Goal: Task Accomplishment & Management: Manage account settings

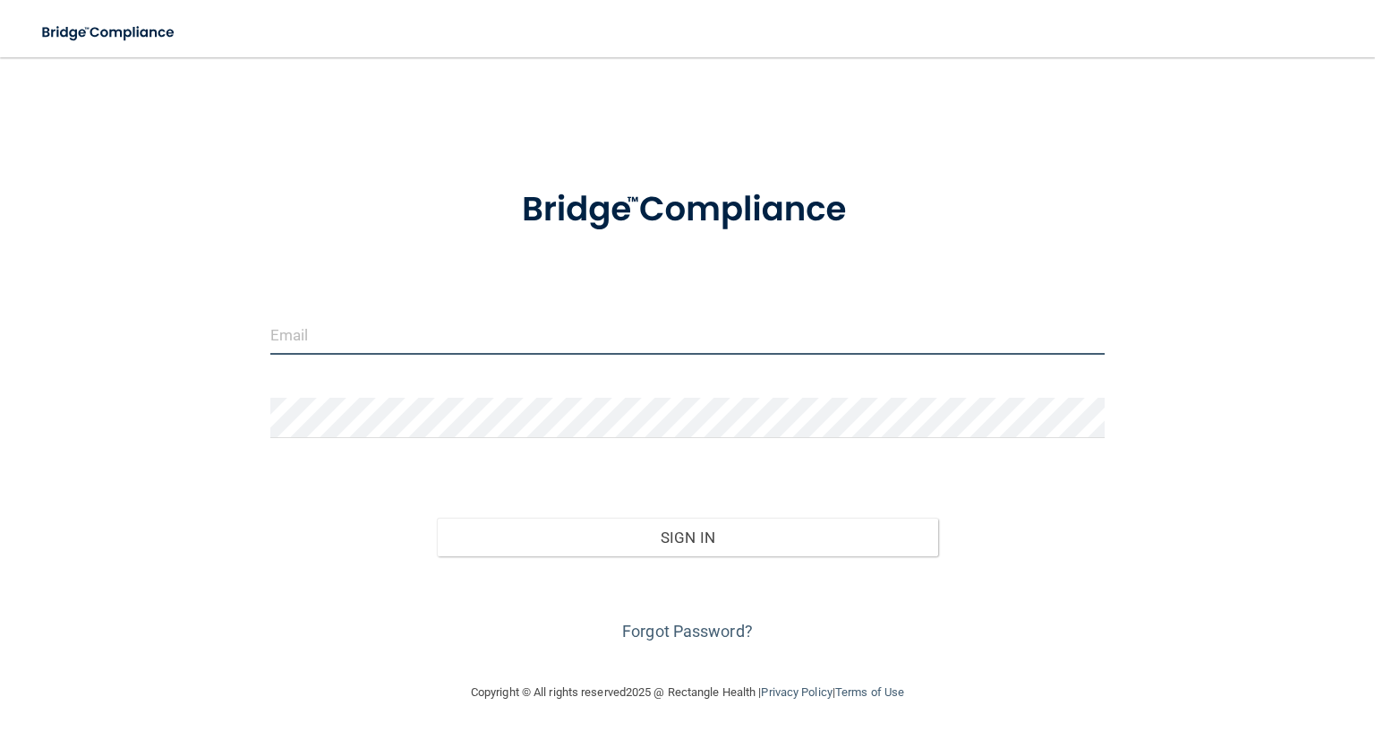
click at [430, 330] on input "email" at bounding box center [687, 334] width 835 height 40
type input "cstanley@royalpeds.com"
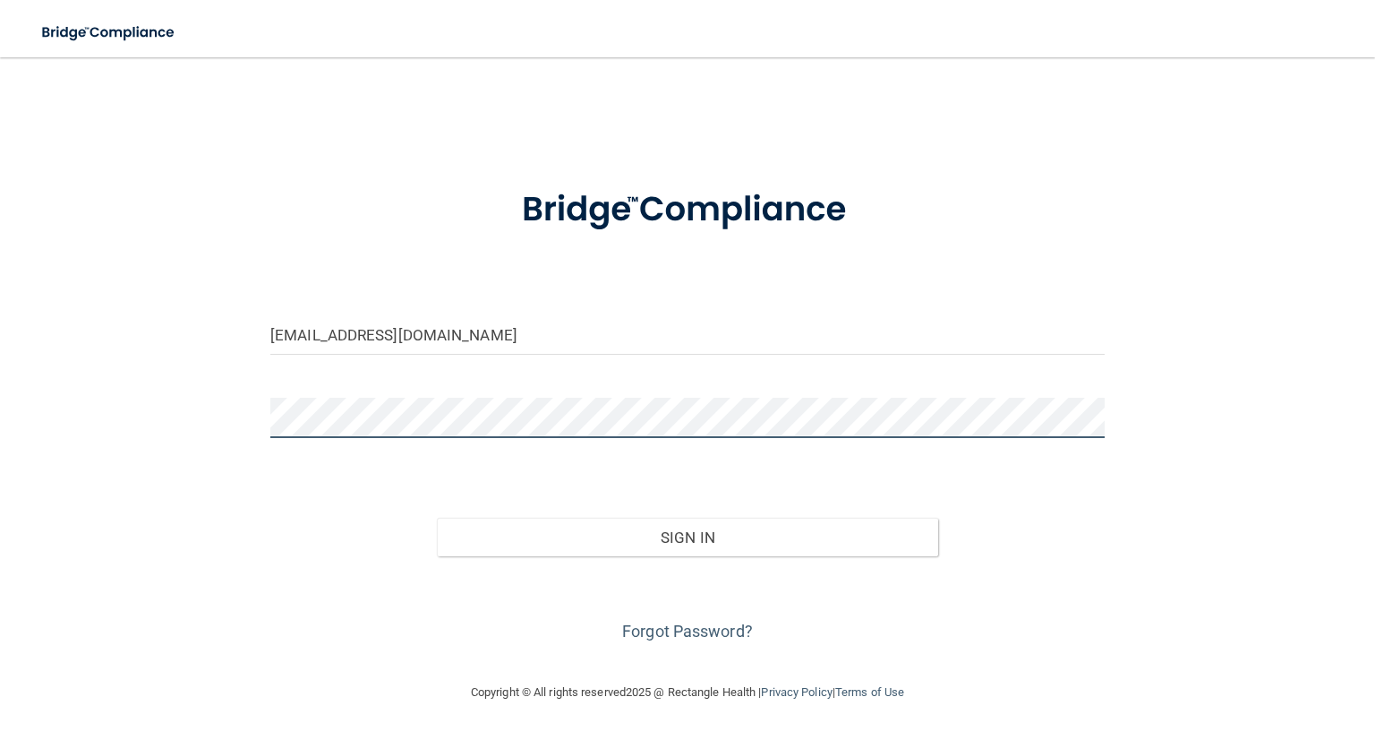
click at [437, 518] on button "Sign In" at bounding box center [687, 537] width 501 height 39
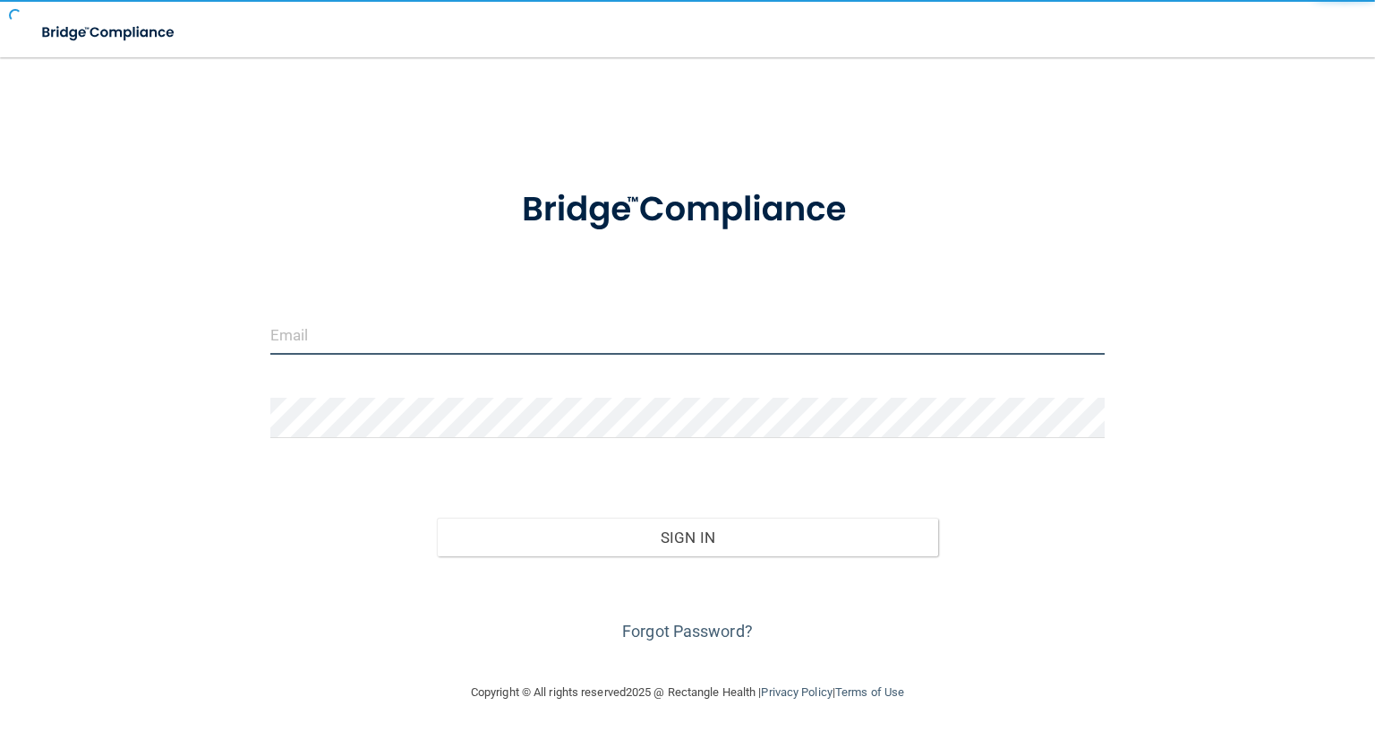
click at [481, 337] on input "email" at bounding box center [687, 334] width 835 height 40
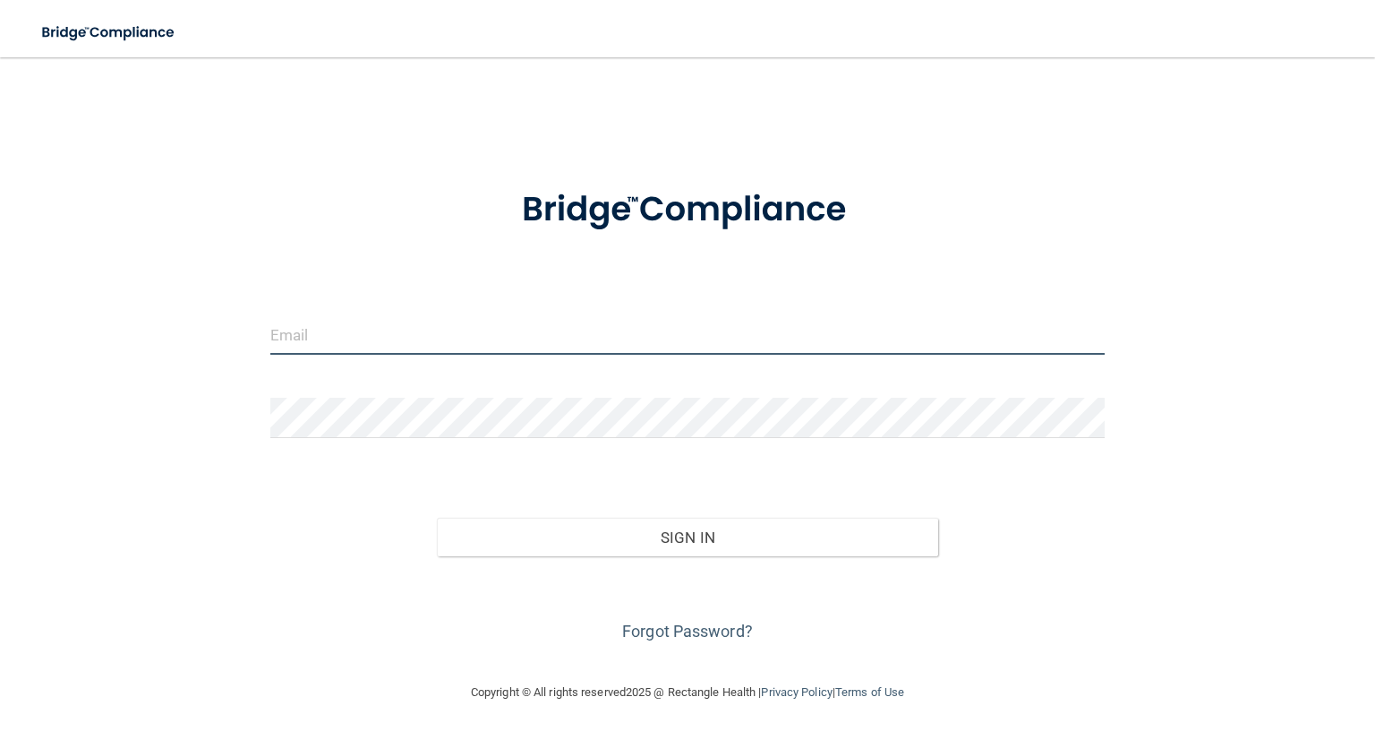
type input "[EMAIL_ADDRESS][DOMAIN_NAME]"
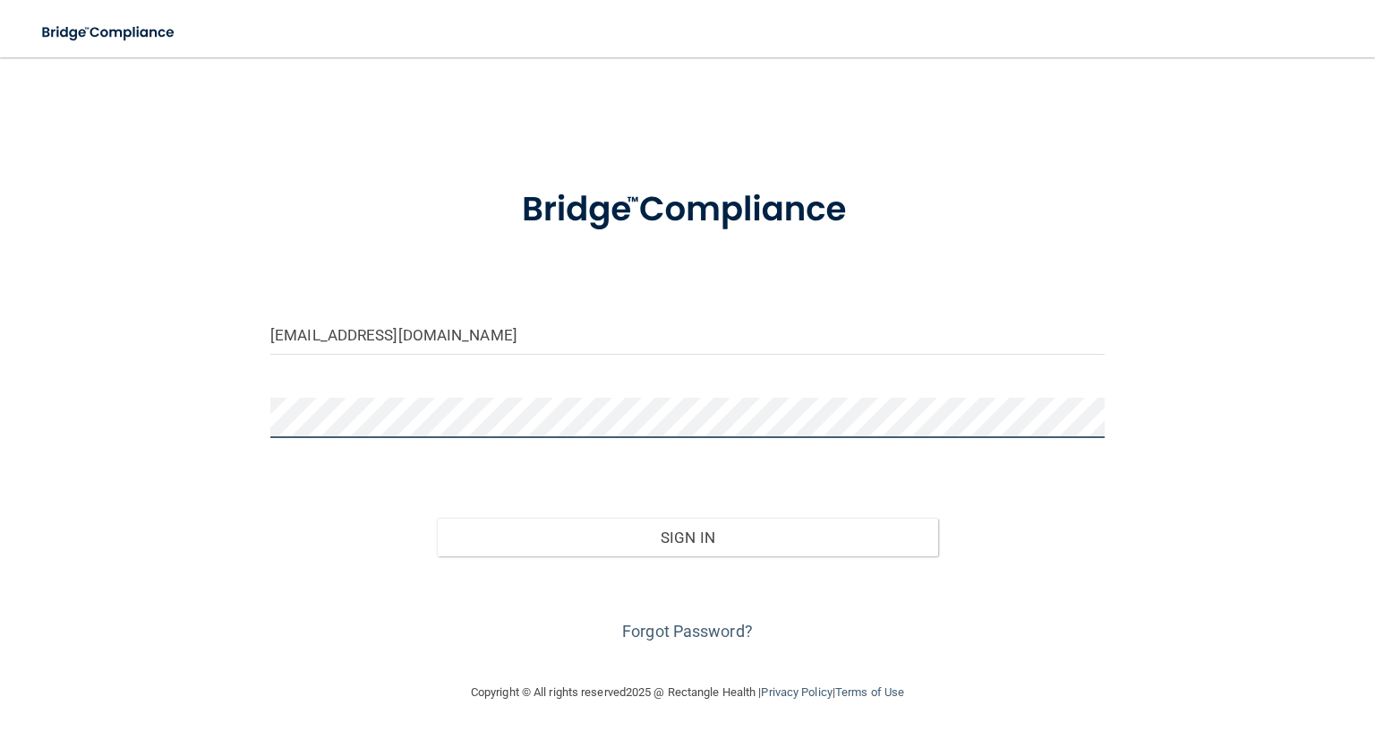
click at [437, 518] on button "Sign In" at bounding box center [687, 537] width 501 height 39
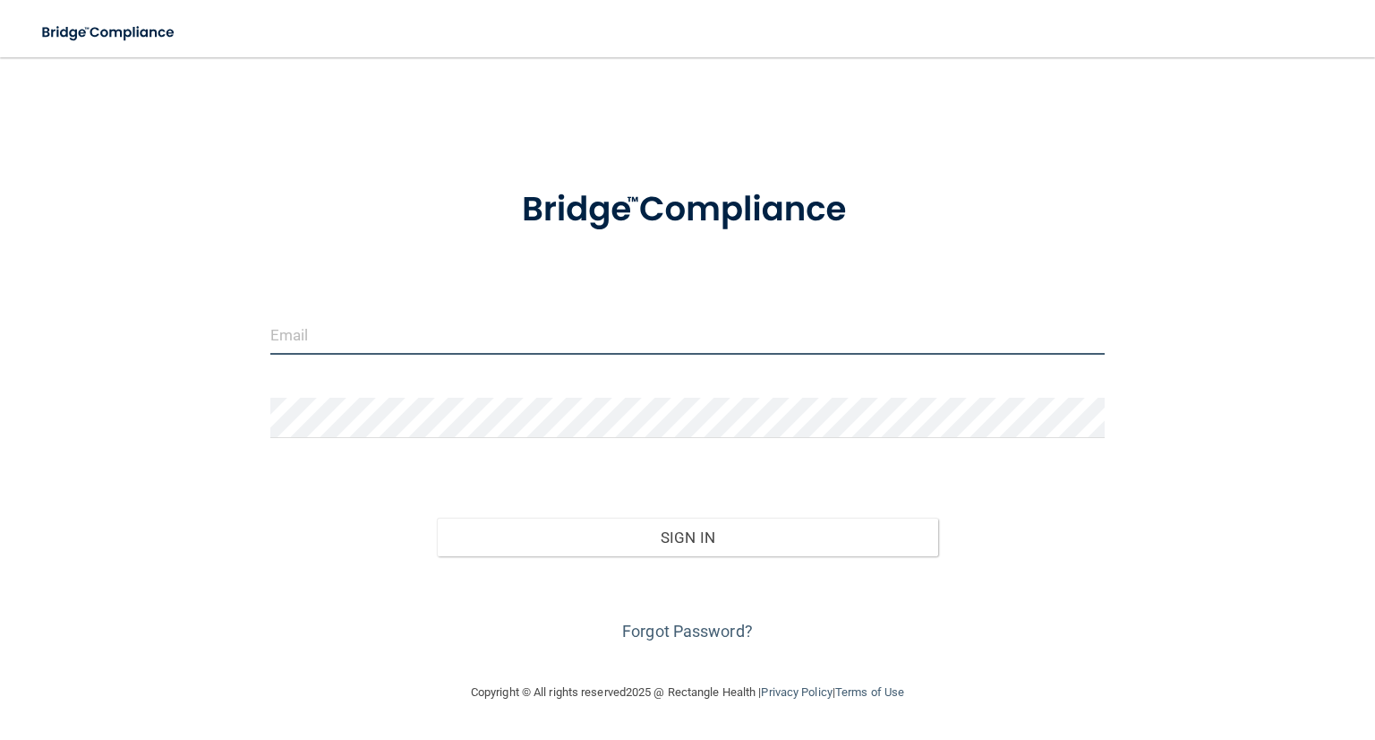
click at [527, 323] on input "email" at bounding box center [687, 334] width 835 height 40
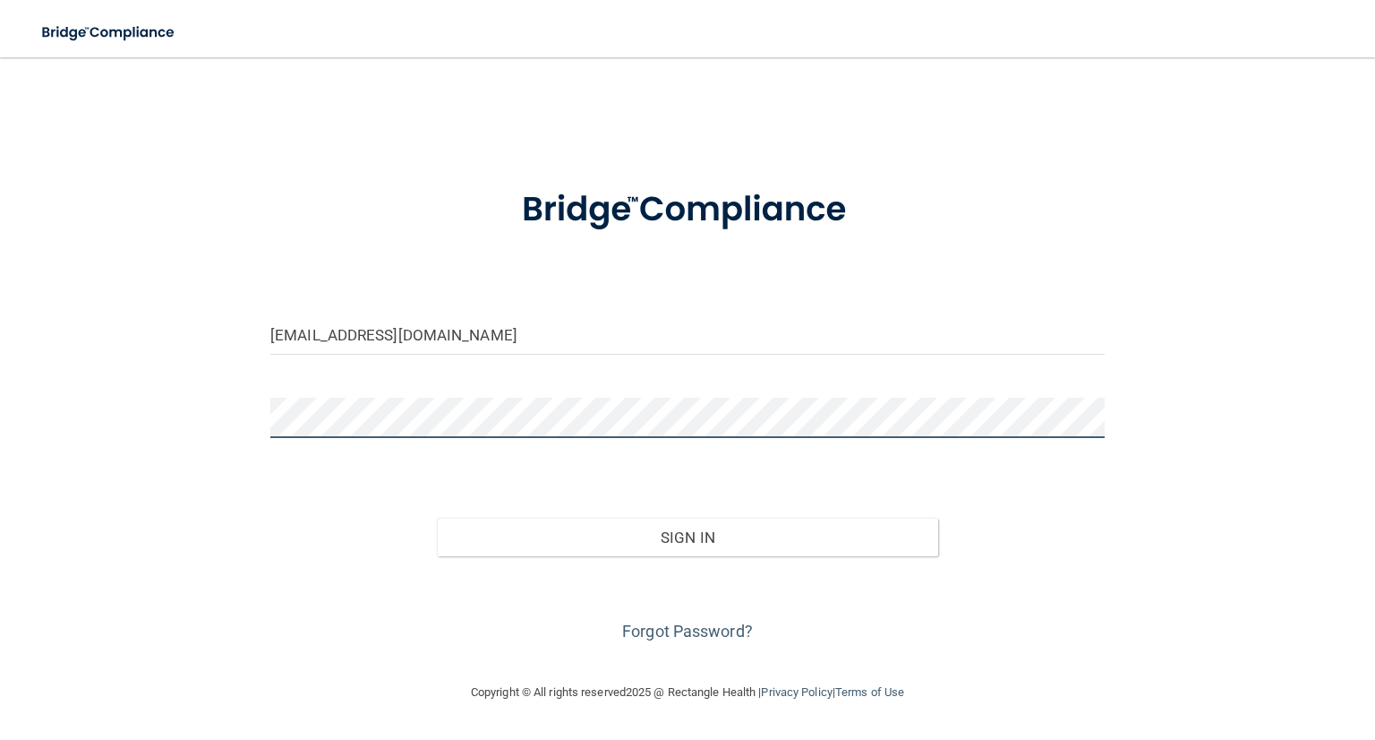
click at [437, 518] on button "Sign In" at bounding box center [687, 537] width 501 height 39
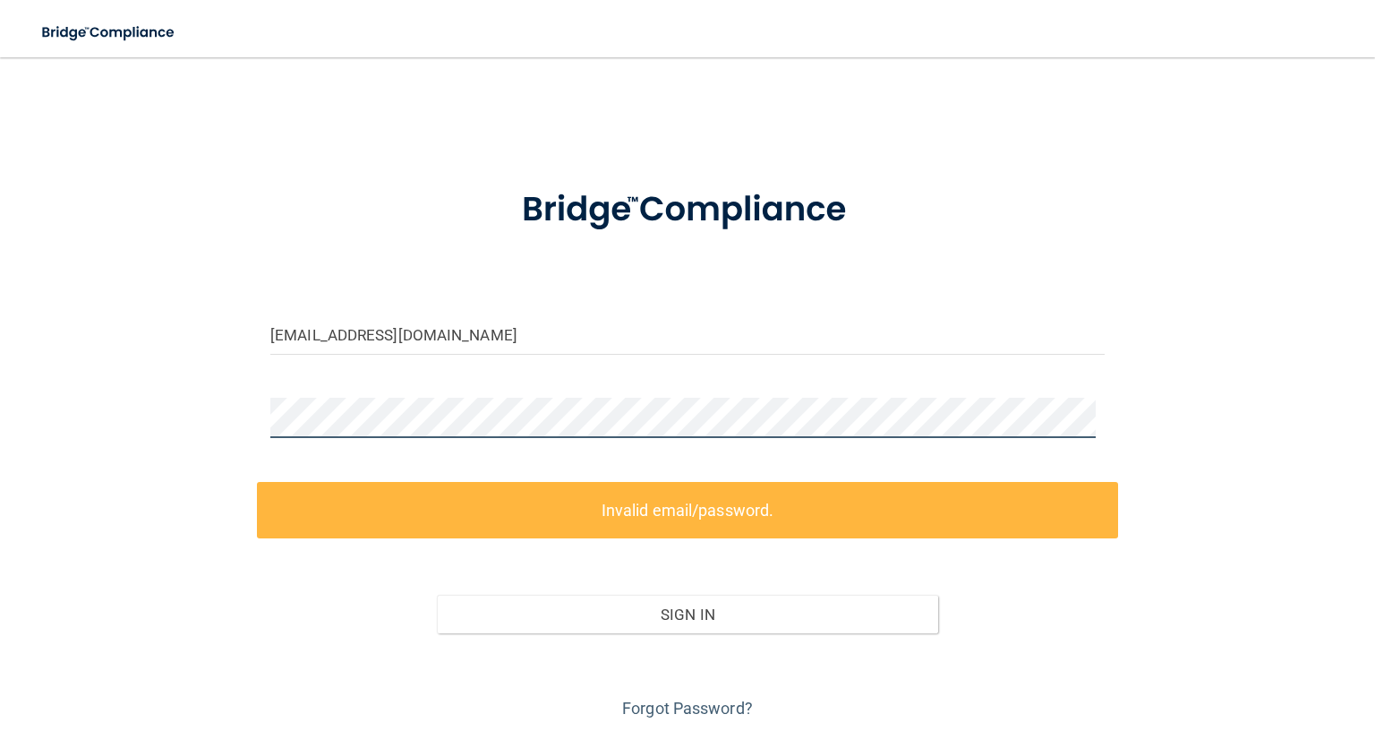
click at [238, 413] on div "cstanley@peddocs.com Invalid email/password. You don't have permission to acces…" at bounding box center [688, 398] width 1304 height 647
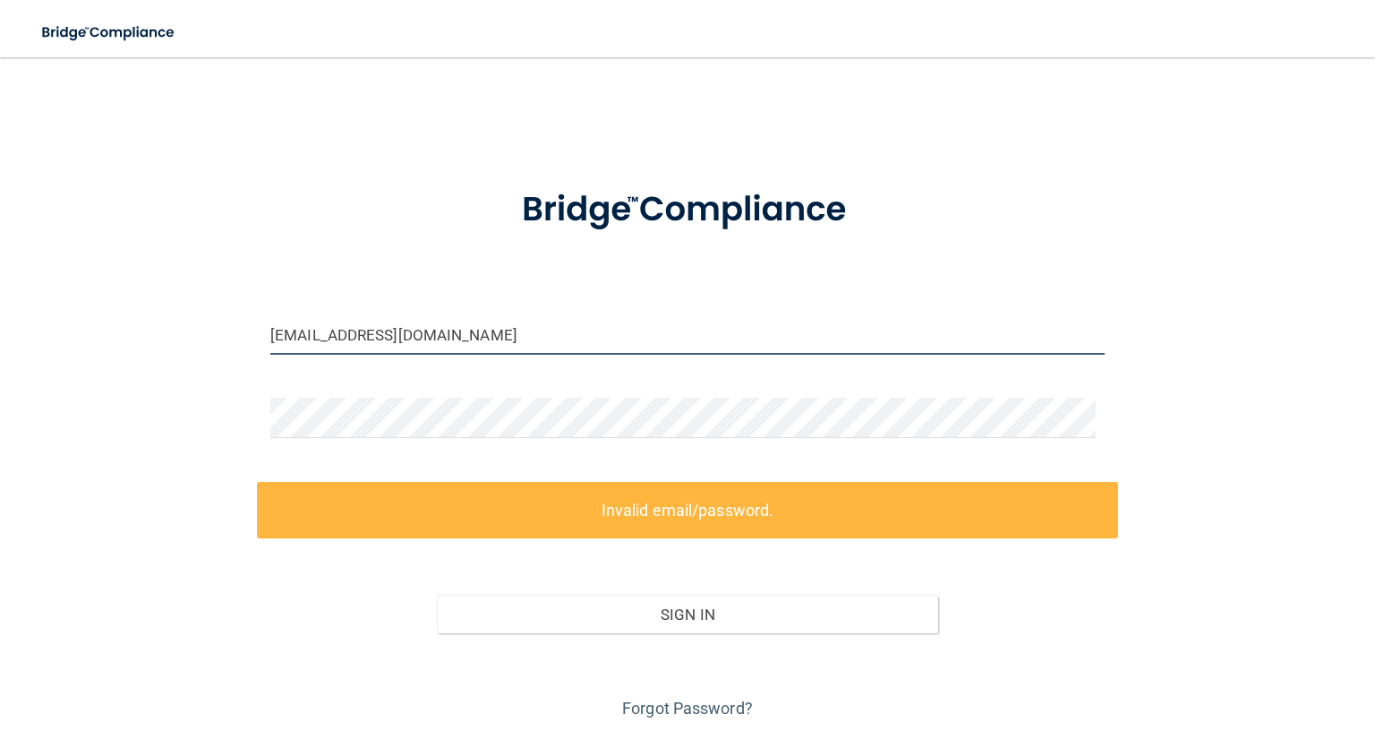
drag, startPoint x: 506, startPoint y: 332, endPoint x: 342, endPoint y: 340, distance: 164.1
click at [342, 340] on input "[EMAIL_ADDRESS][DOMAIN_NAME]" at bounding box center [687, 334] width 835 height 40
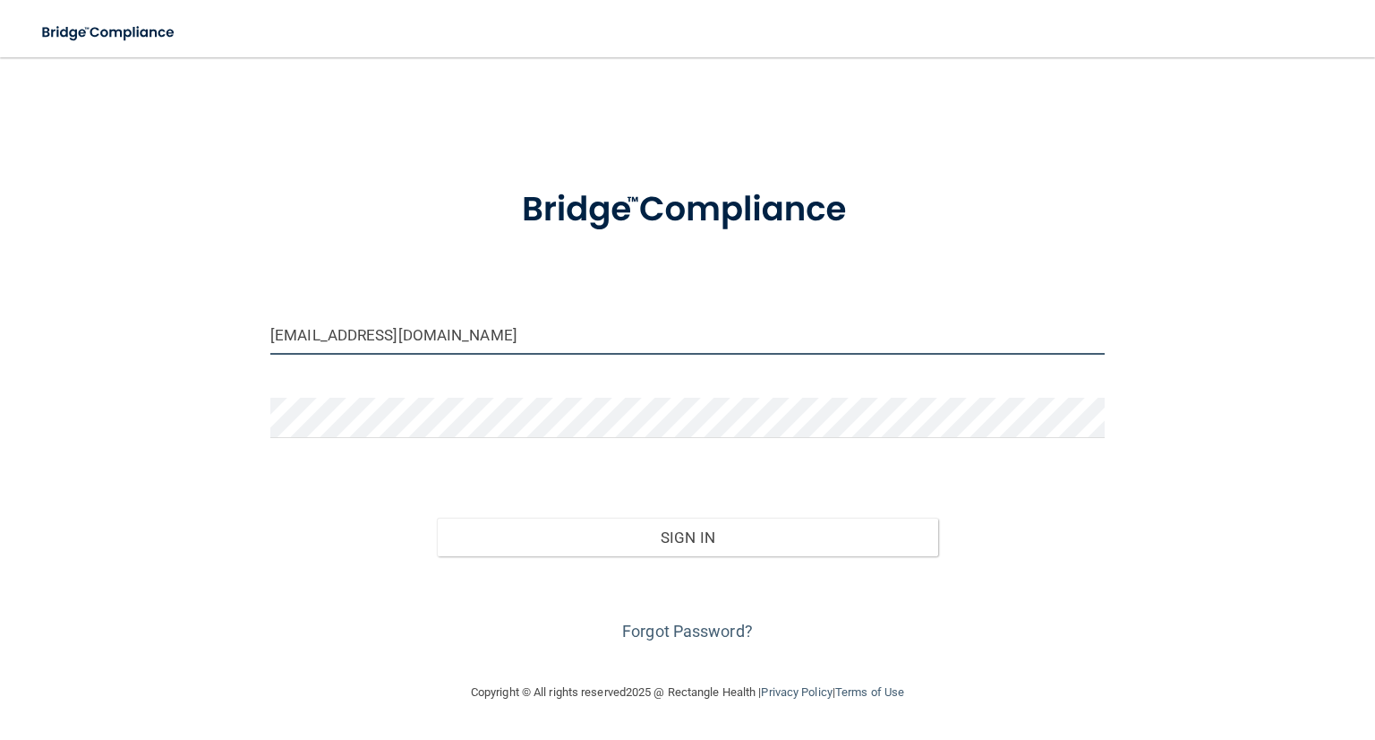
type input "cstanley@royalpeds.com"
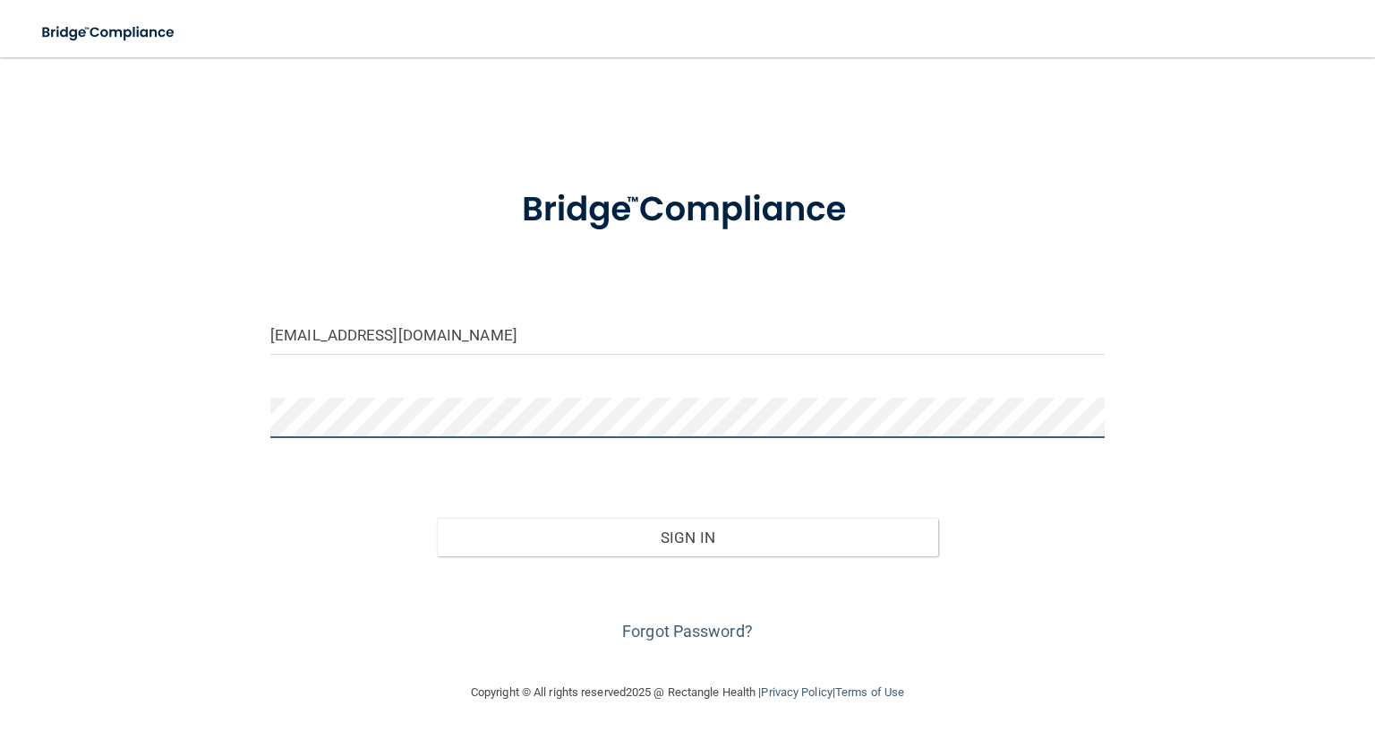
click at [437, 518] on button "Sign In" at bounding box center [687, 537] width 501 height 39
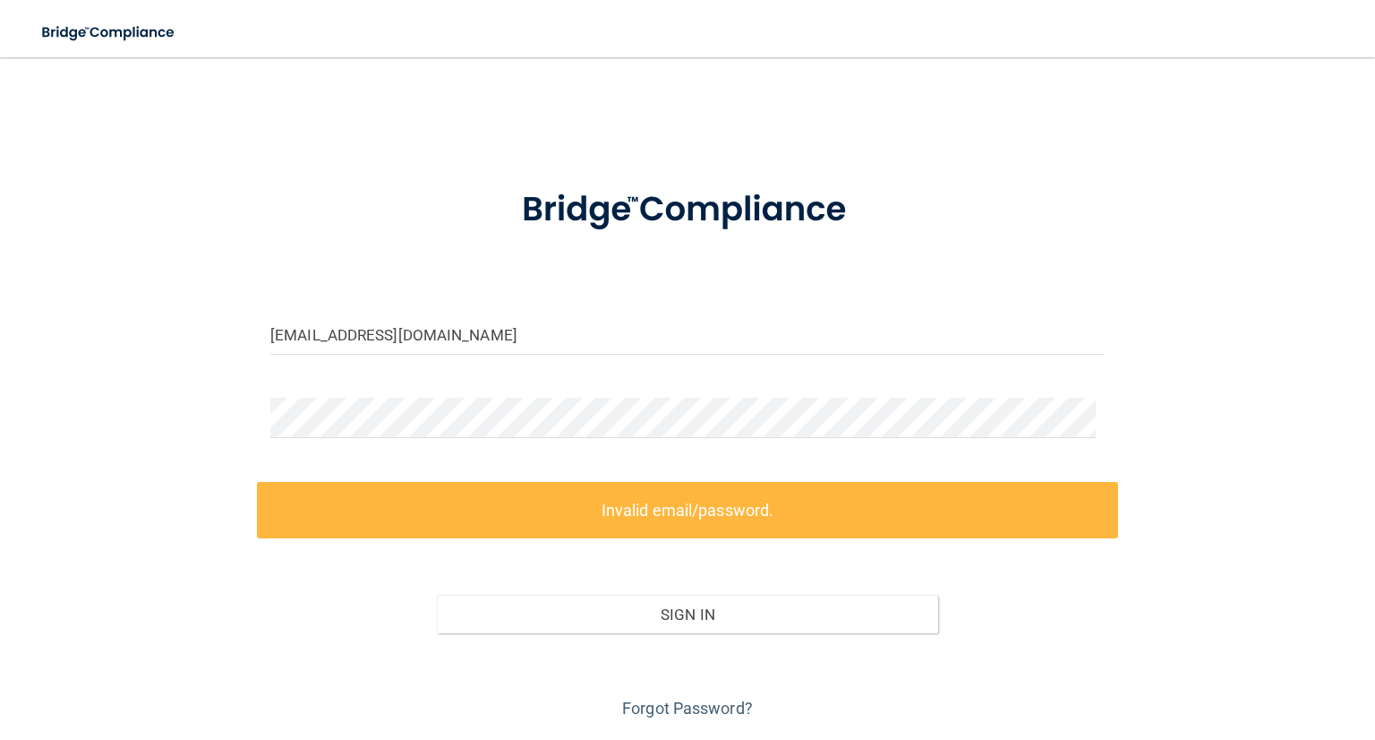
click at [673, 691] on div "Forgot Password?" at bounding box center [687, 678] width 861 height 90
click at [698, 714] on link "Forgot Password?" at bounding box center [687, 707] width 131 height 19
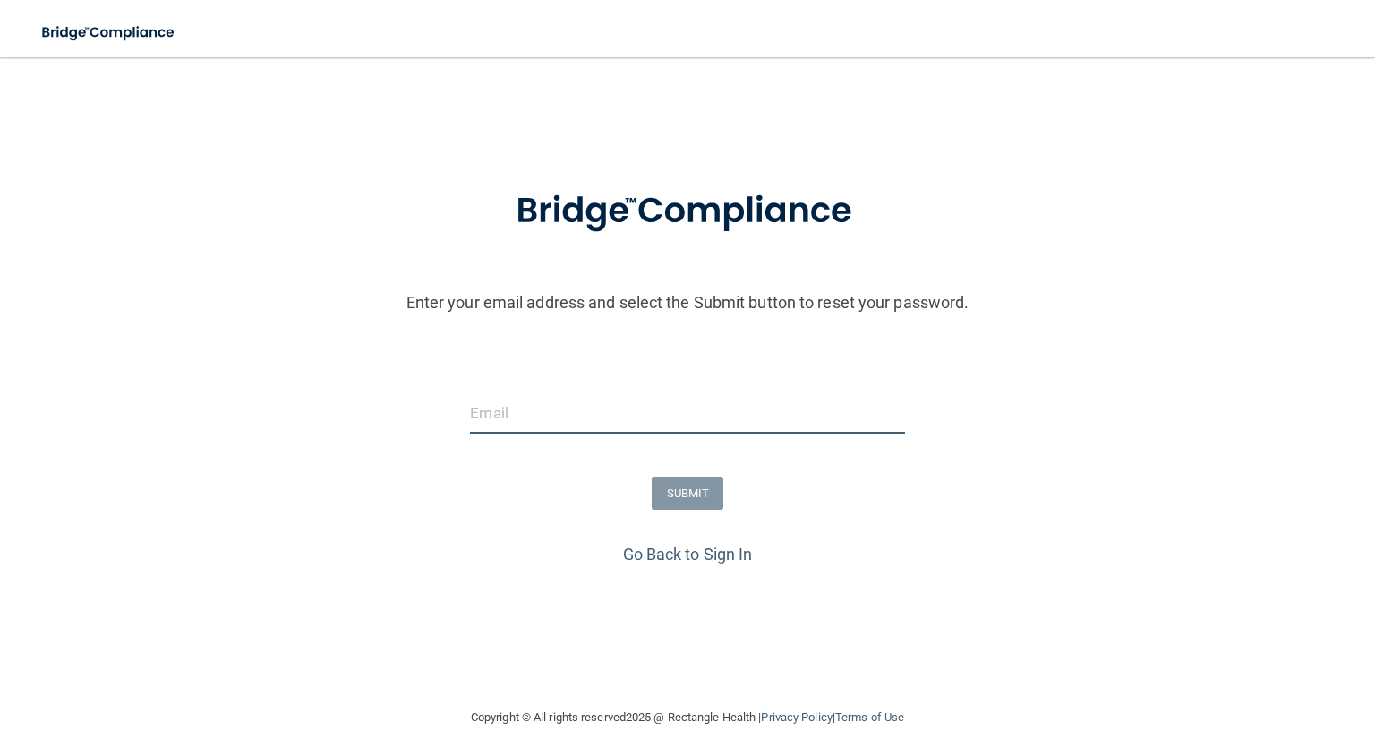
click at [643, 407] on input "email" at bounding box center [687, 413] width 434 height 40
type input "cstanley@royalpeds.com"
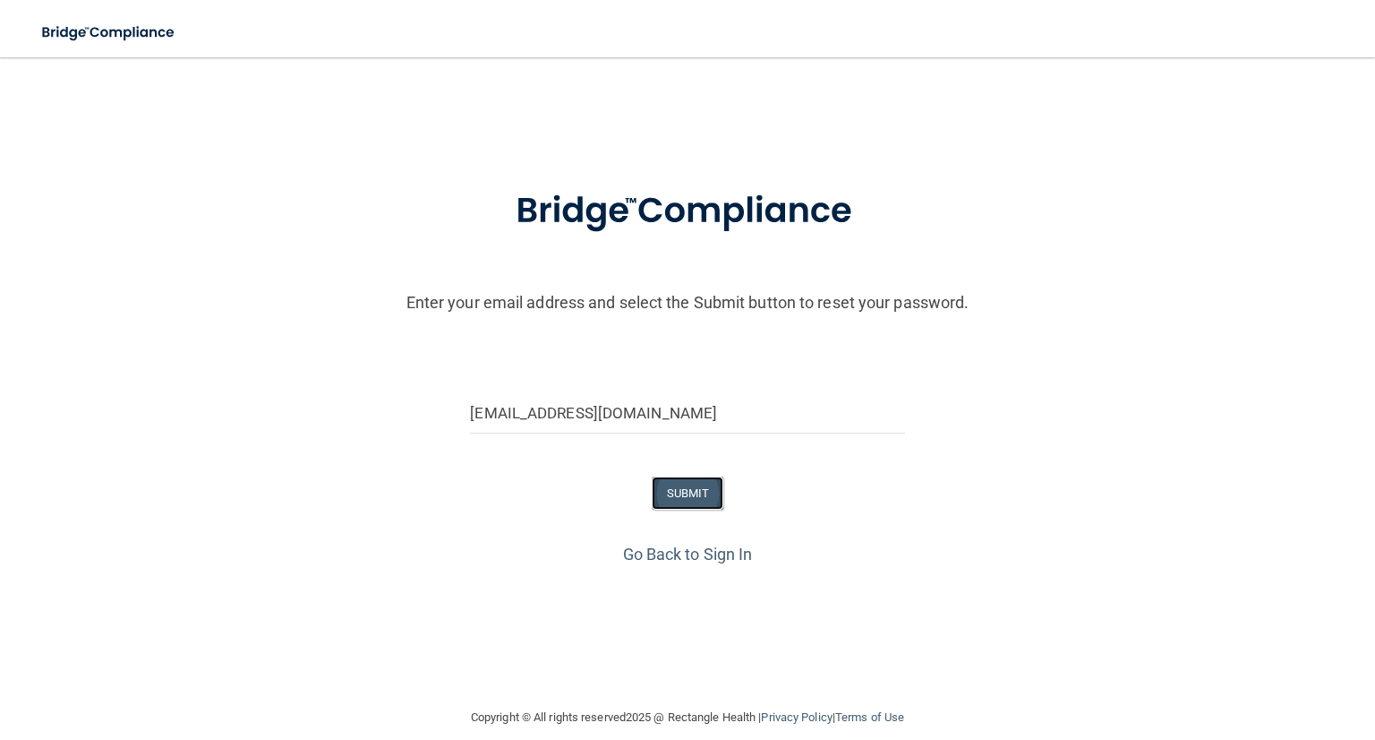
click at [692, 499] on button "SUBMIT" at bounding box center [688, 492] width 73 height 33
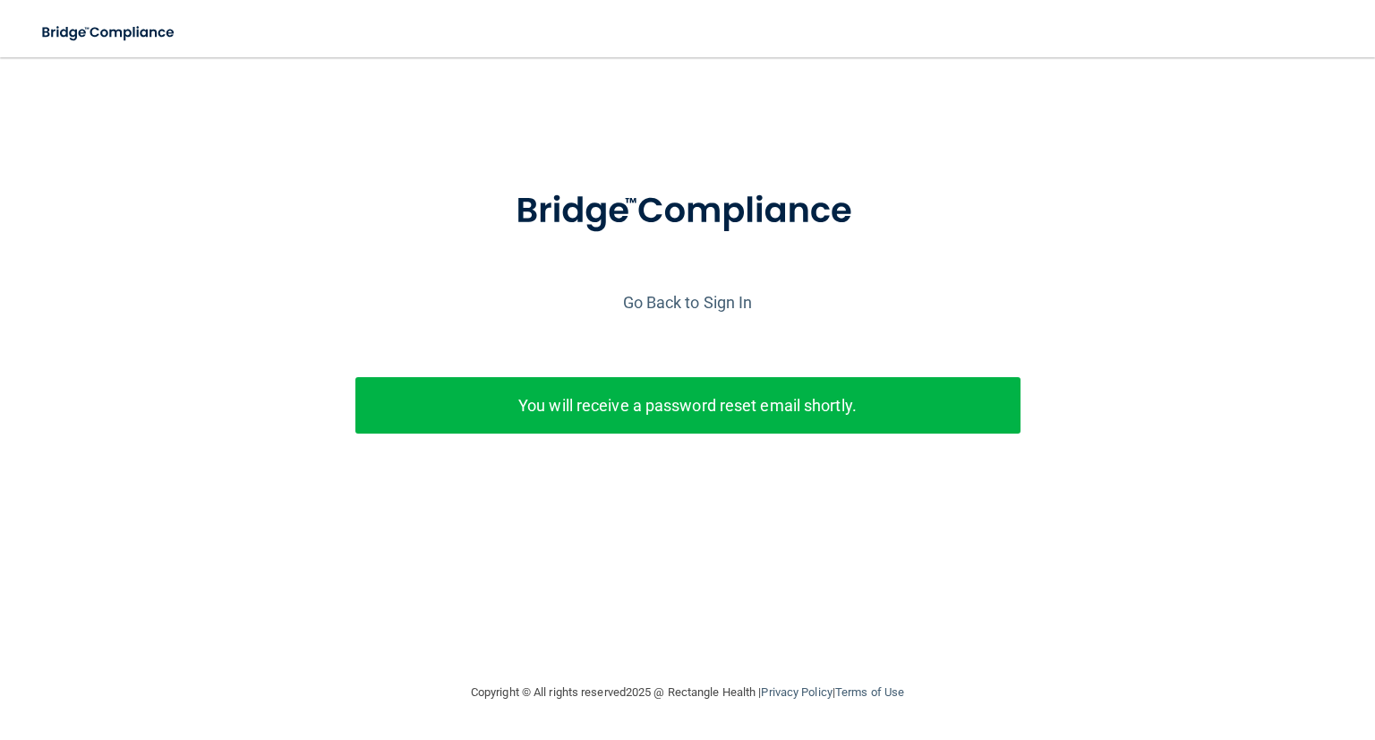
click at [820, 397] on p "You will receive a password reset email shortly." at bounding box center [688, 405] width 638 height 30
click at [702, 299] on link "Go Back to Sign In" at bounding box center [688, 302] width 130 height 19
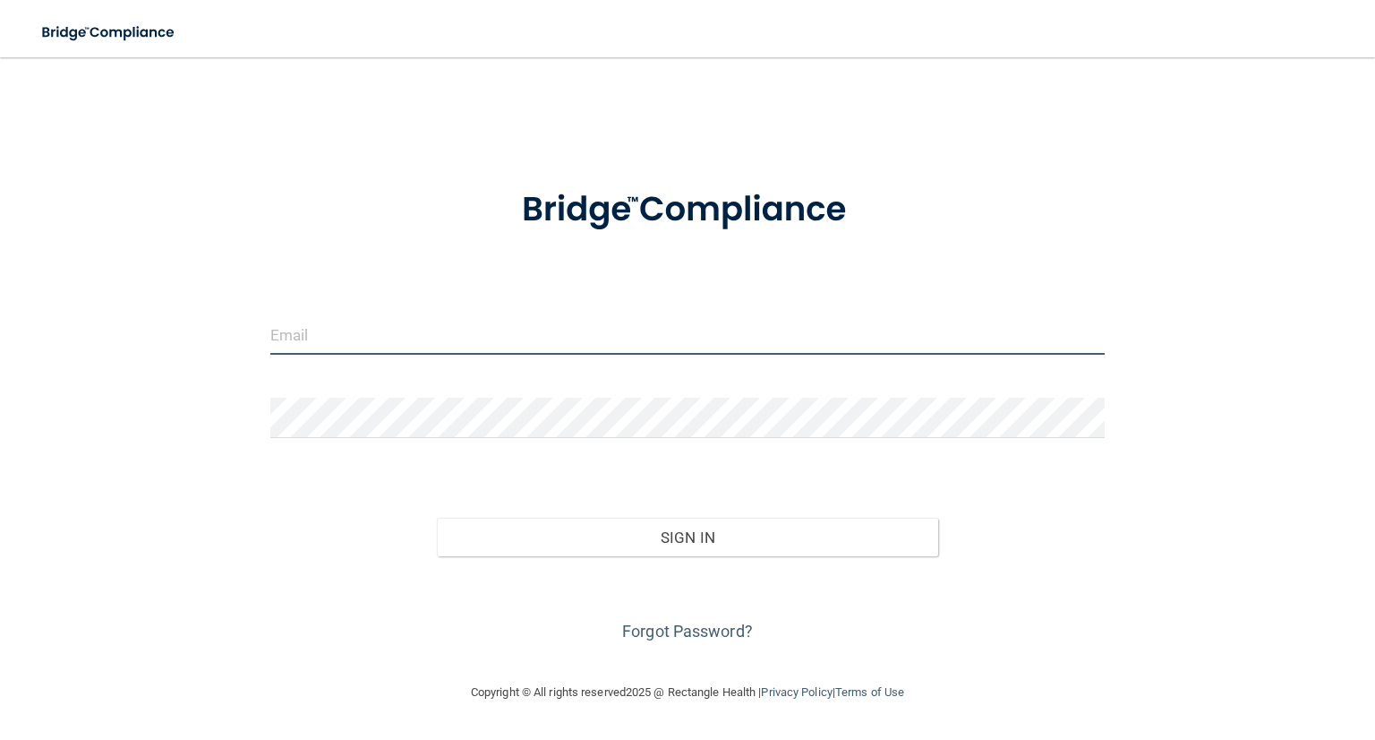
click at [362, 327] on input "email" at bounding box center [687, 334] width 835 height 40
type input "cstanley@royalpeds.com"
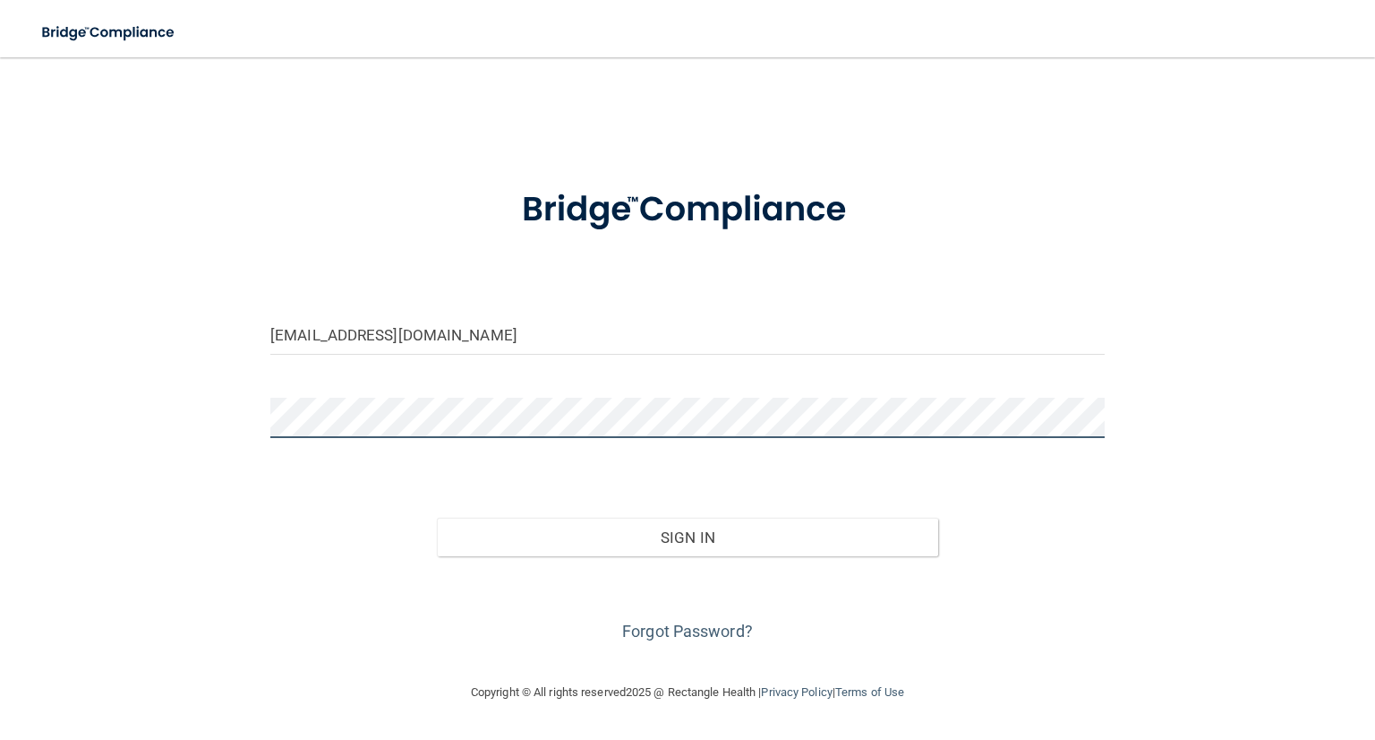
click at [437, 518] on button "Sign In" at bounding box center [687, 537] width 501 height 39
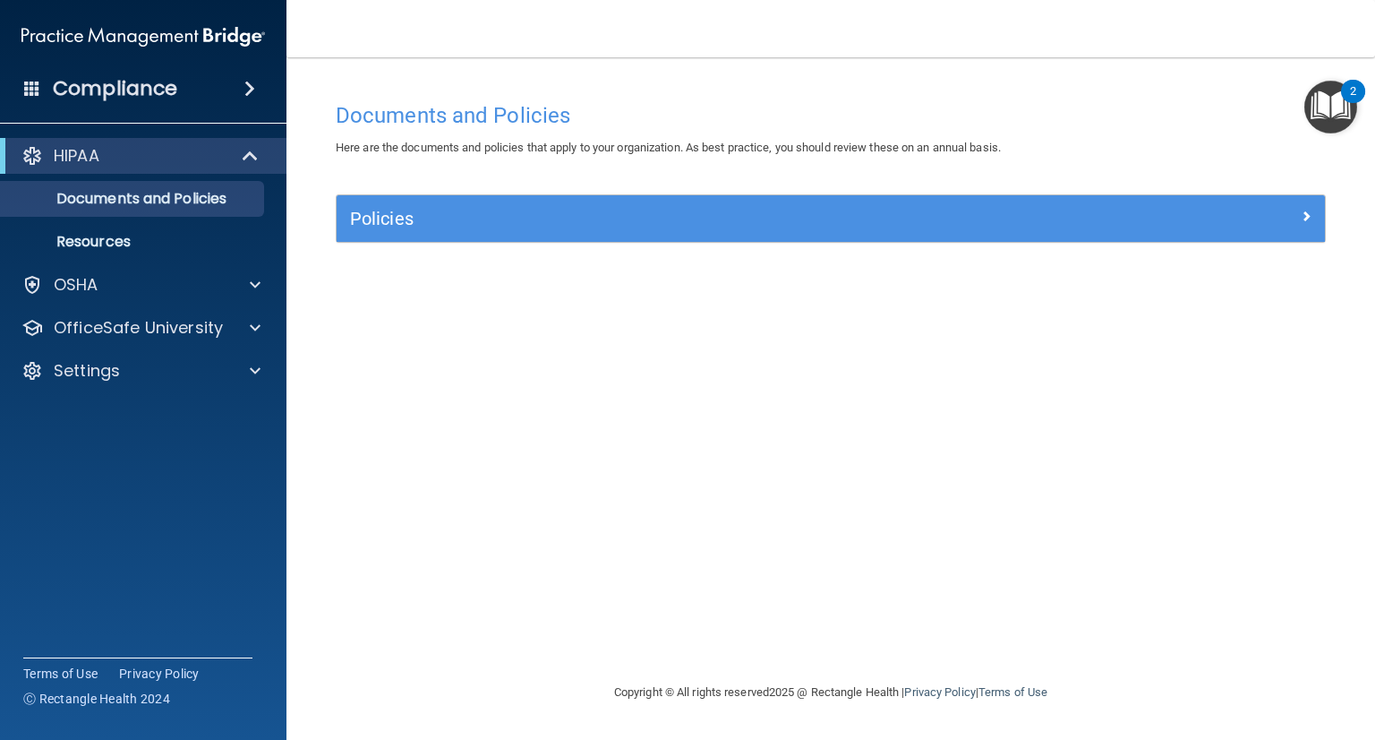
click at [412, 234] on div "Policies" at bounding box center [831, 218] width 989 height 47
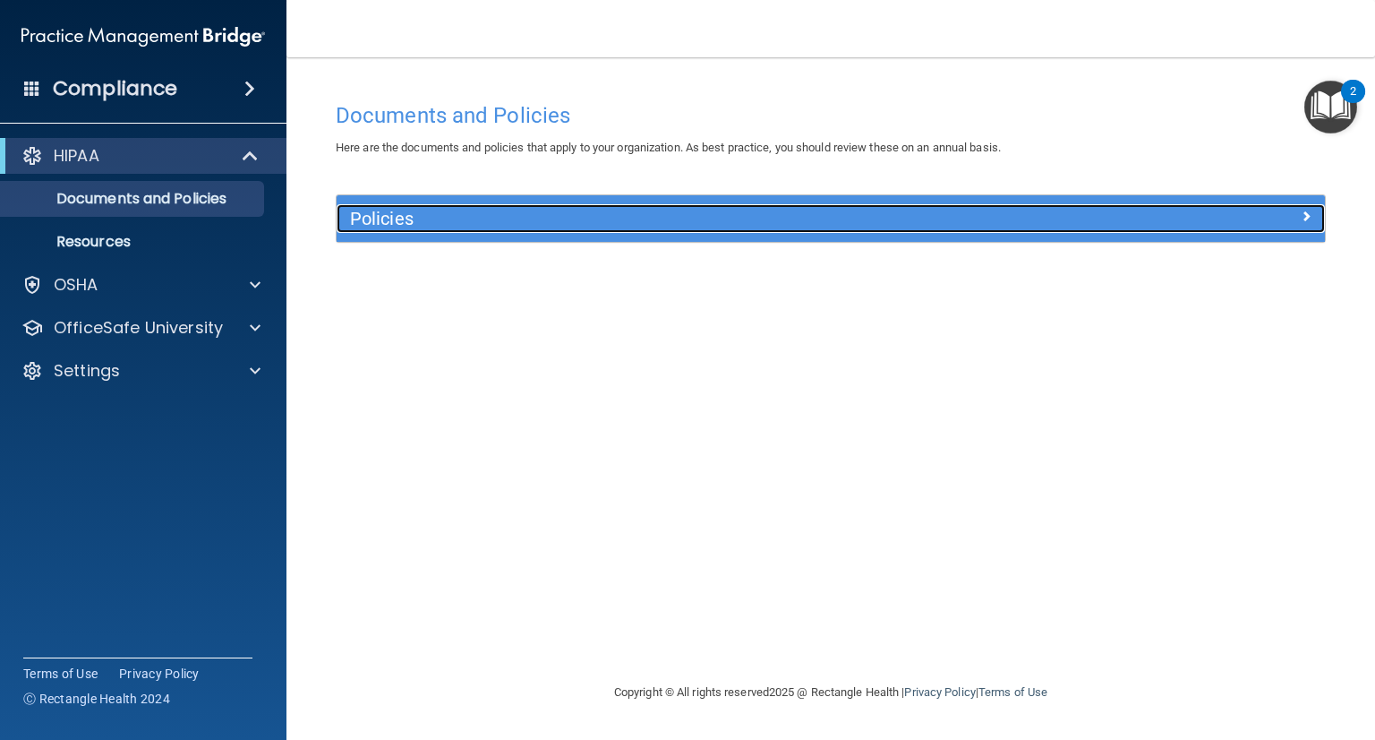
click at [405, 221] on h5 "Policies" at bounding box center [707, 219] width 715 height 20
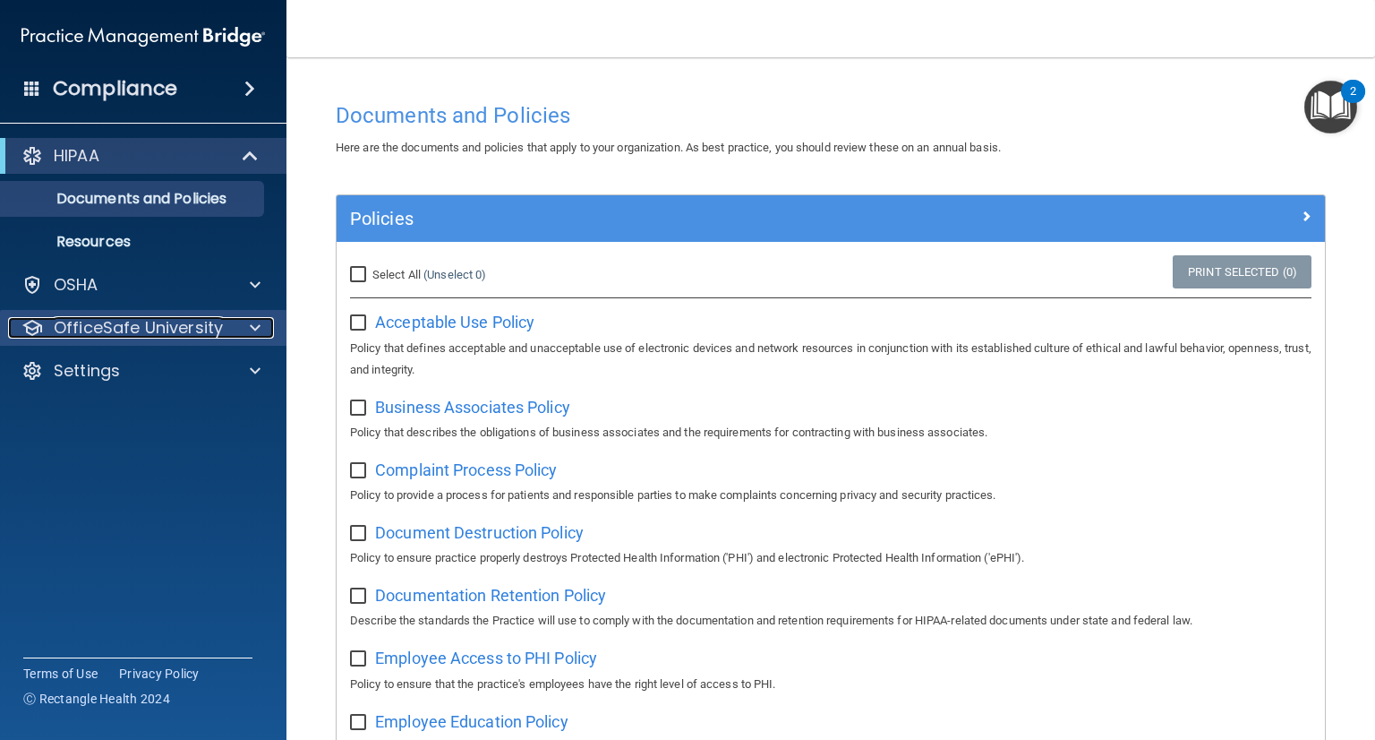
click at [127, 320] on p "OfficeSafe University" at bounding box center [138, 327] width 169 height 21
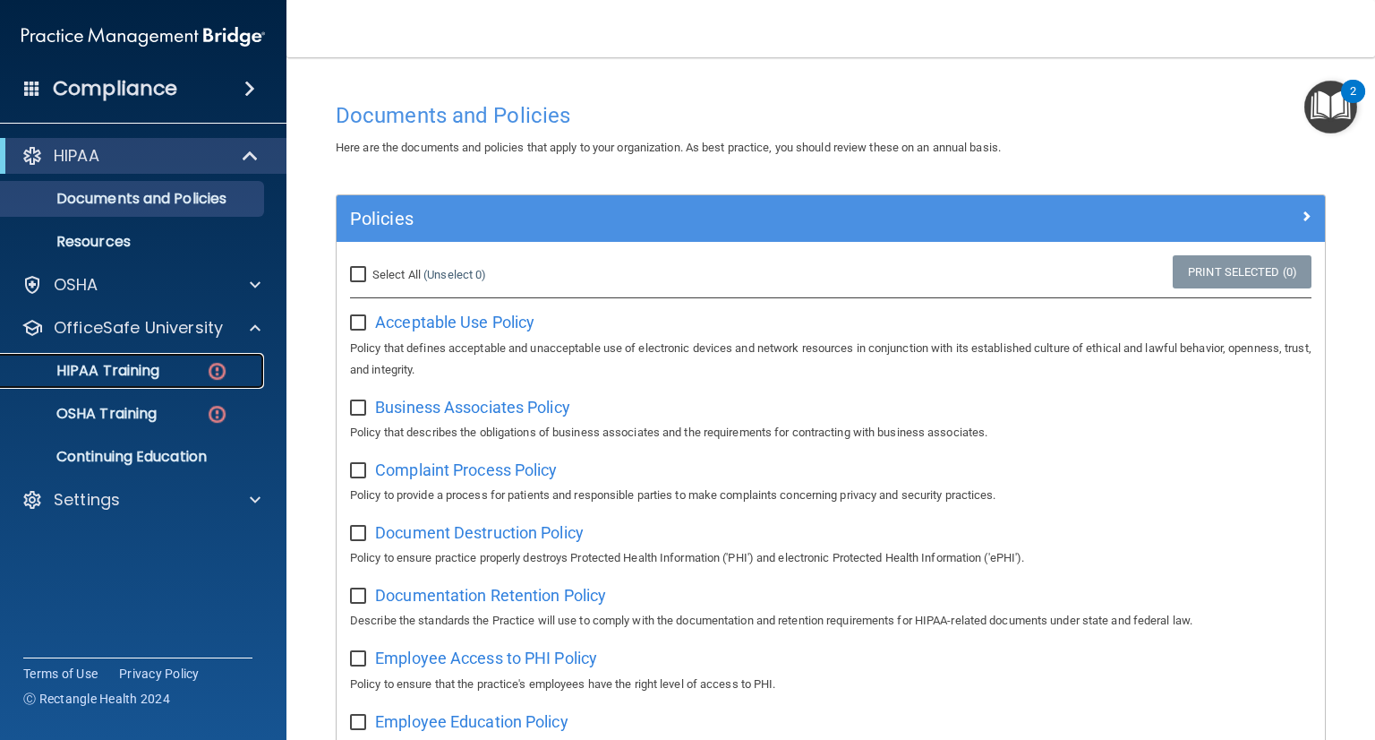
click at [157, 366] on p "HIPAA Training" at bounding box center [86, 371] width 148 height 18
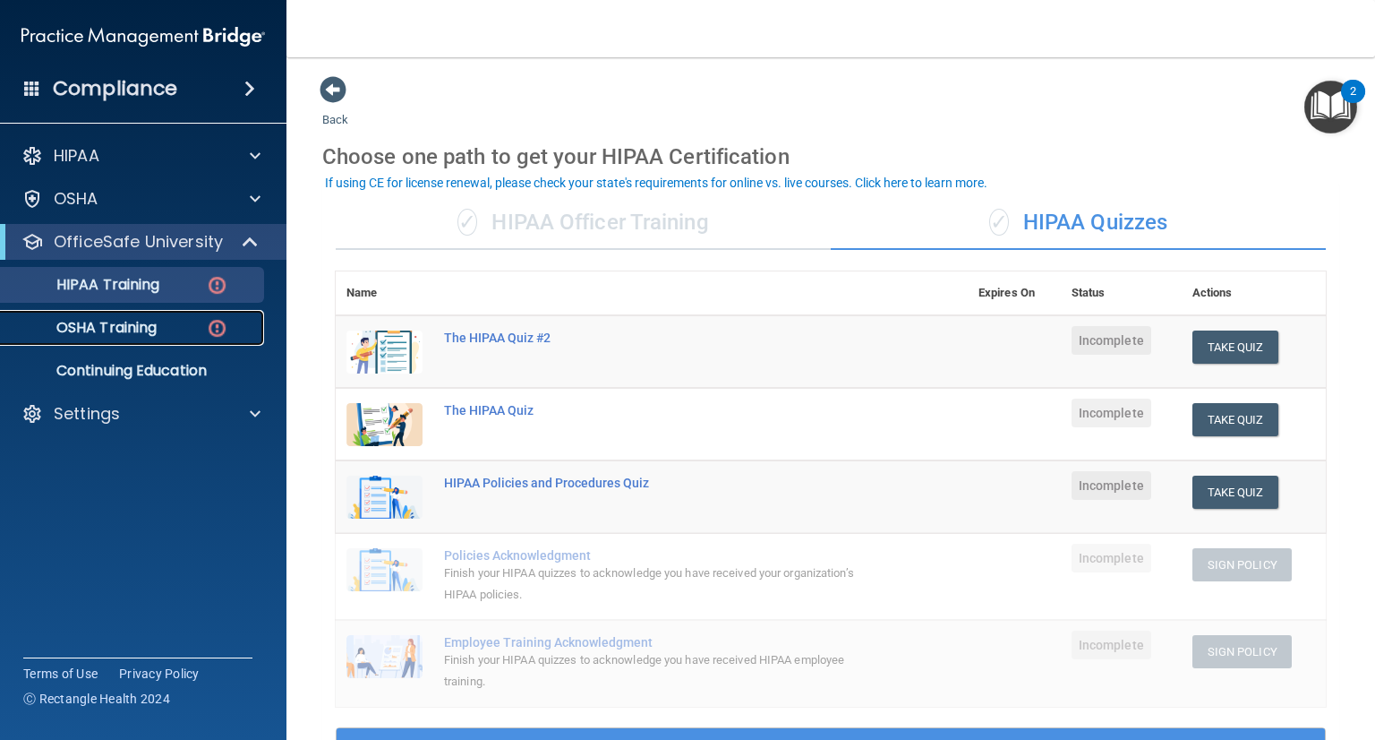
click at [104, 331] on p "OSHA Training" at bounding box center [84, 328] width 145 height 18
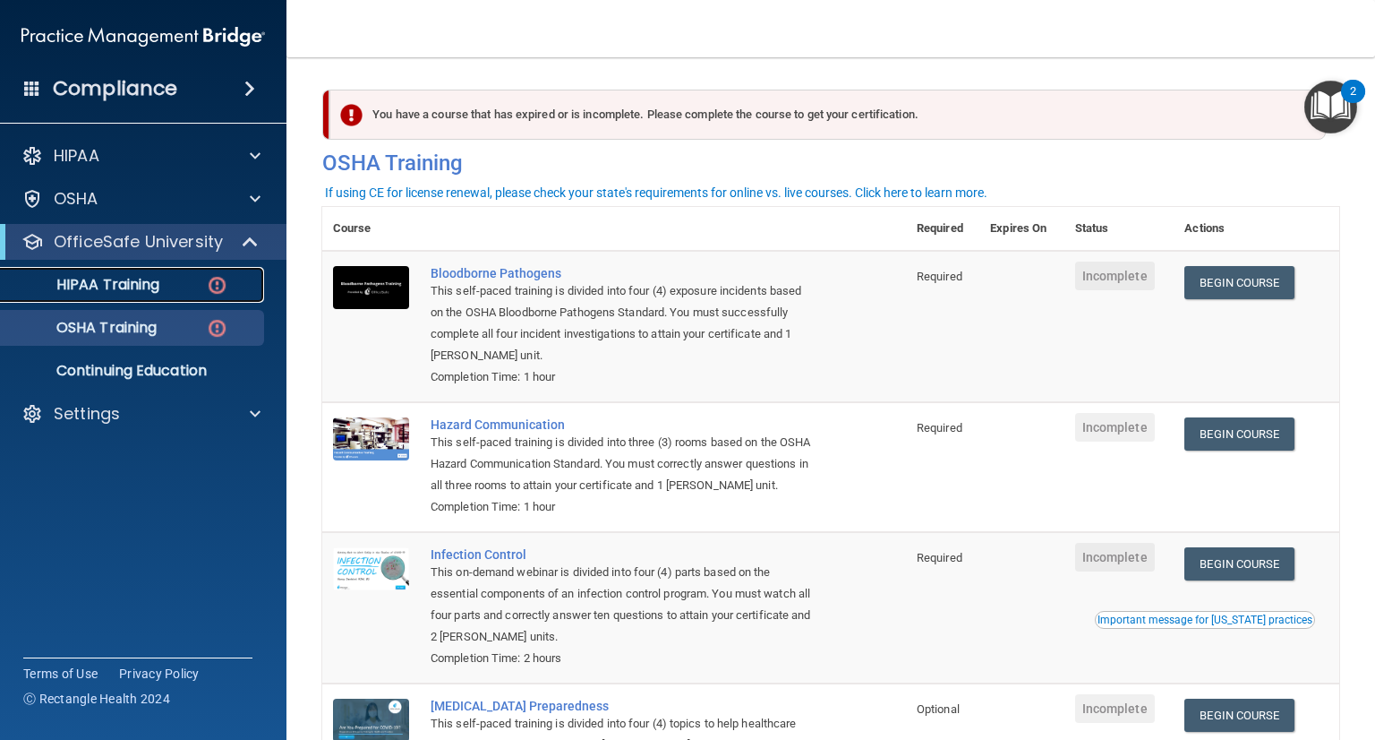
click at [129, 287] on p "HIPAA Training" at bounding box center [86, 285] width 148 height 18
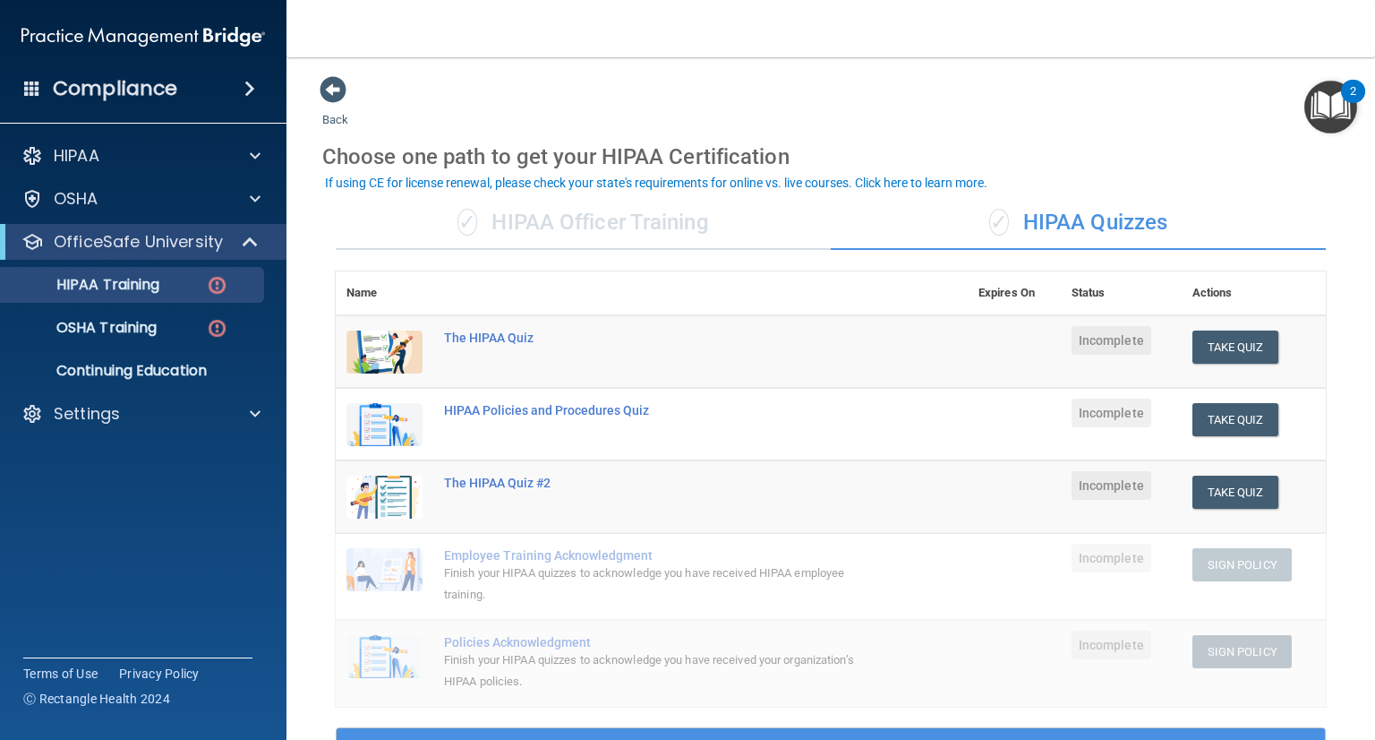
click at [535, 234] on div "✓ HIPAA Officer Training" at bounding box center [583, 223] width 495 height 54
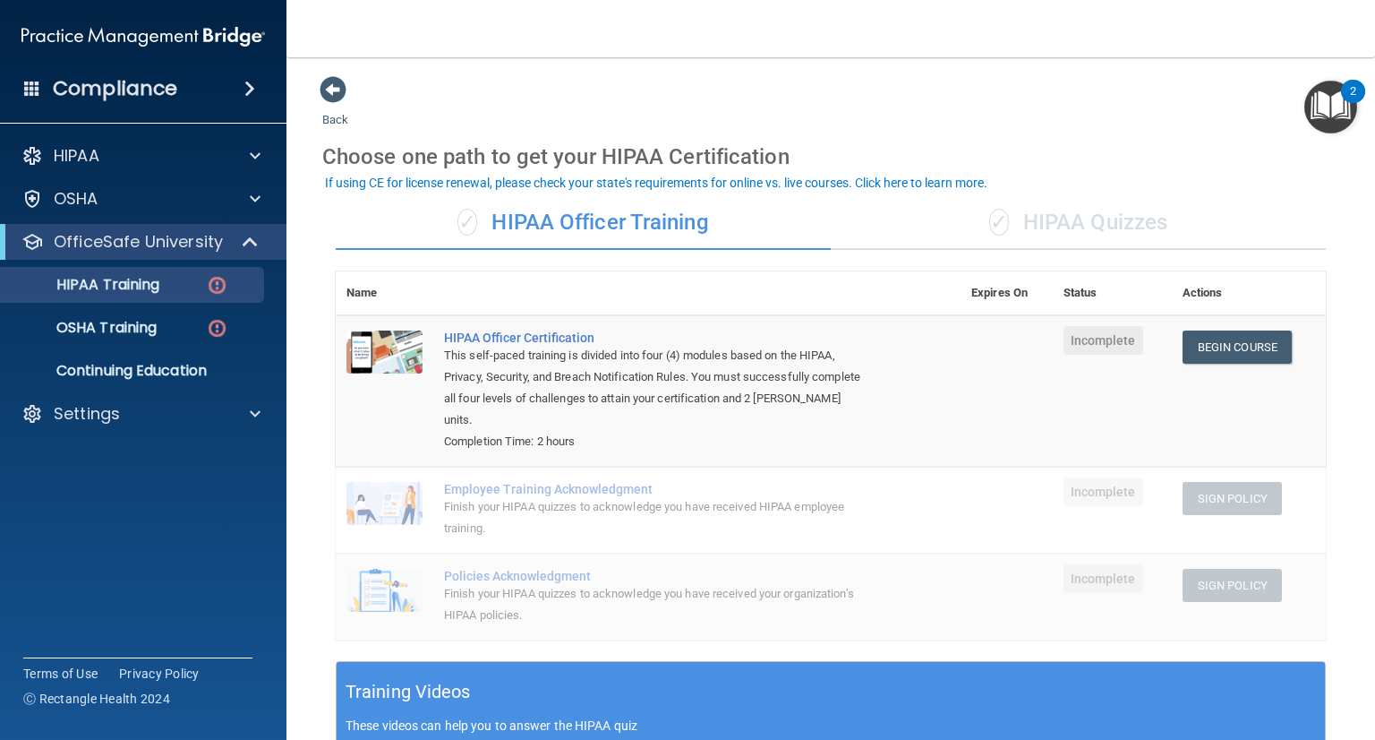
click at [1038, 208] on div "✓ HIPAA Quizzes" at bounding box center [1078, 223] width 495 height 54
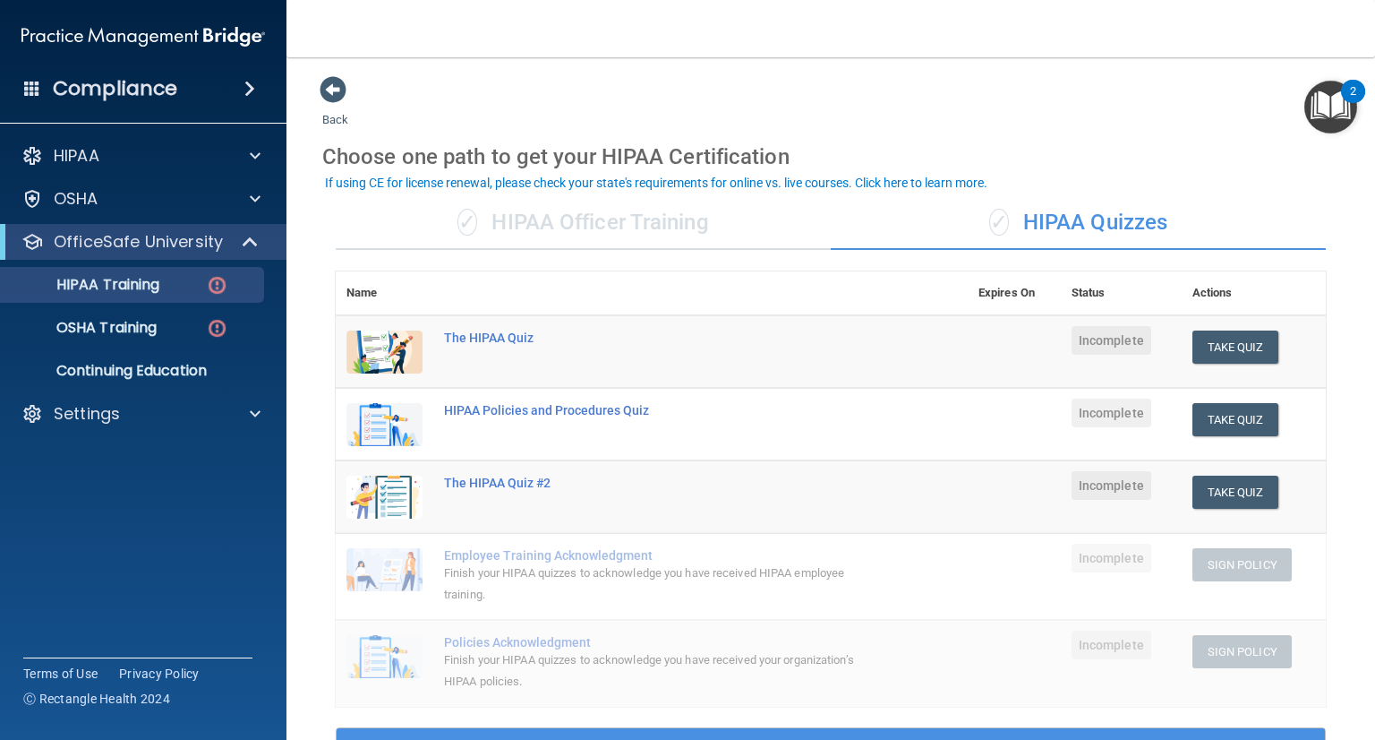
click at [539, 216] on div "✓ HIPAA Officer Training" at bounding box center [583, 223] width 495 height 54
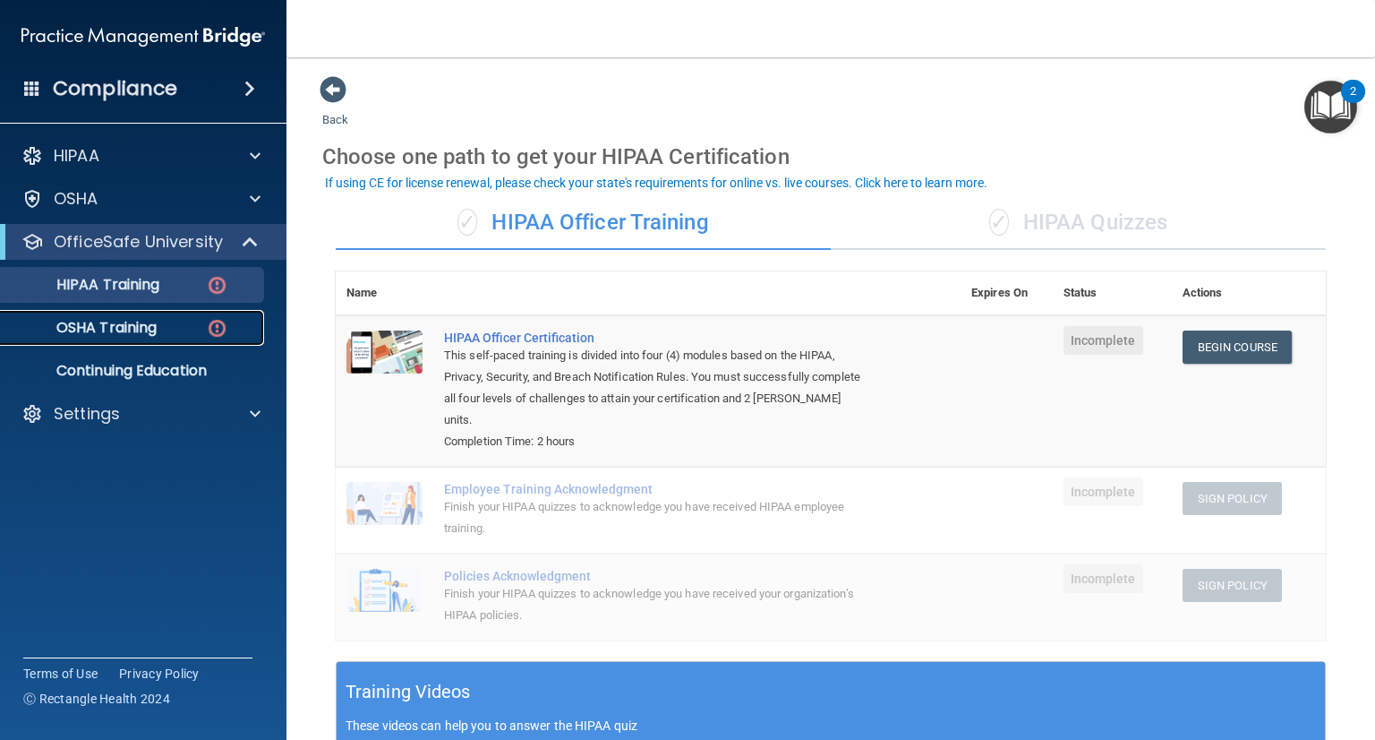
click at [150, 313] on link "OSHA Training" at bounding box center [123, 328] width 282 height 36
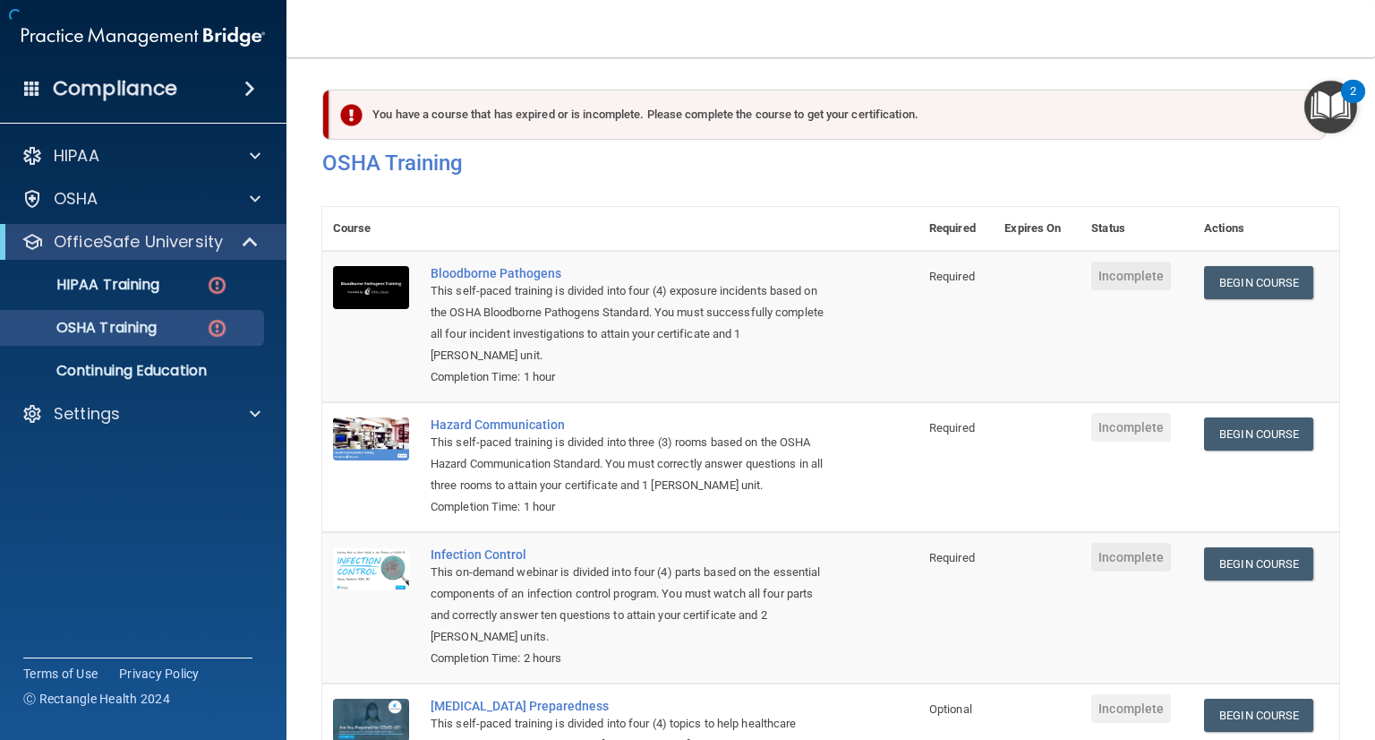
click at [1057, 225] on th "Expires On" at bounding box center [1037, 229] width 87 height 44
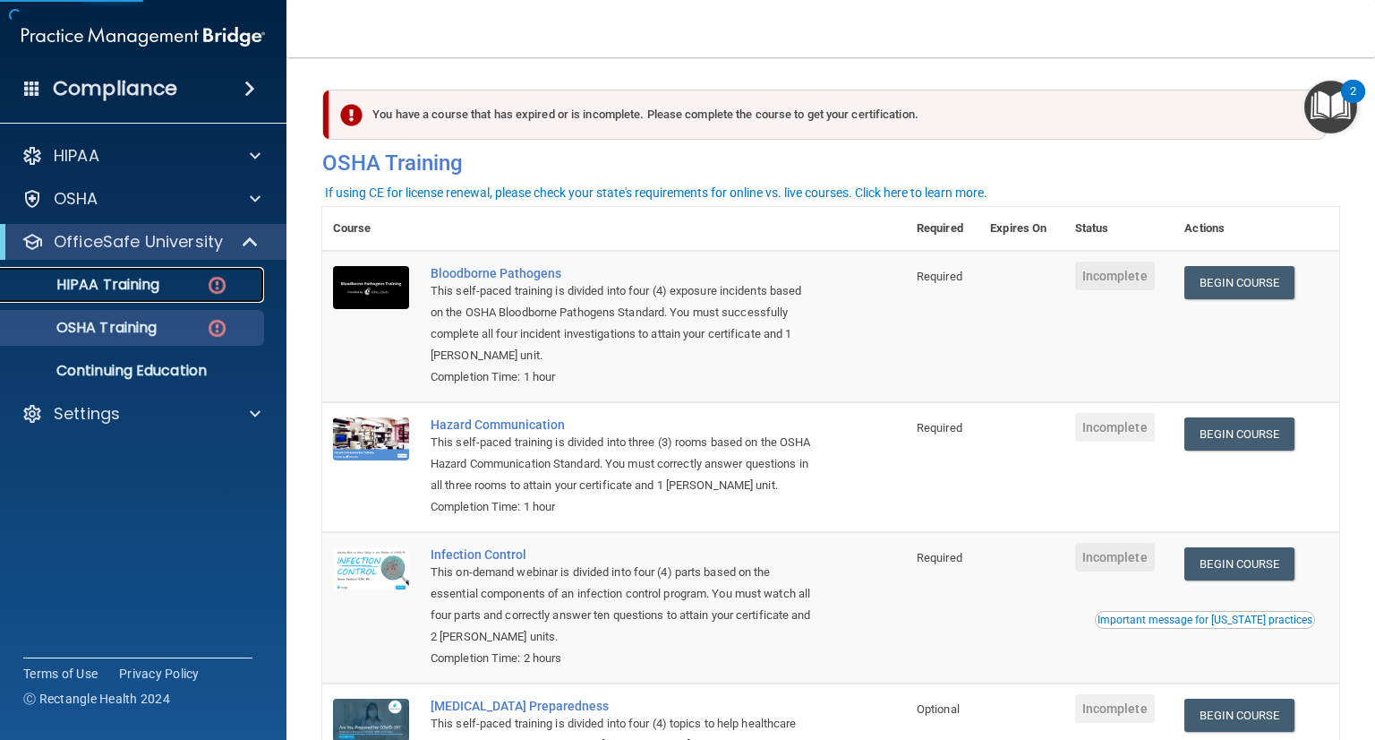
click at [100, 289] on p "HIPAA Training" at bounding box center [86, 285] width 148 height 18
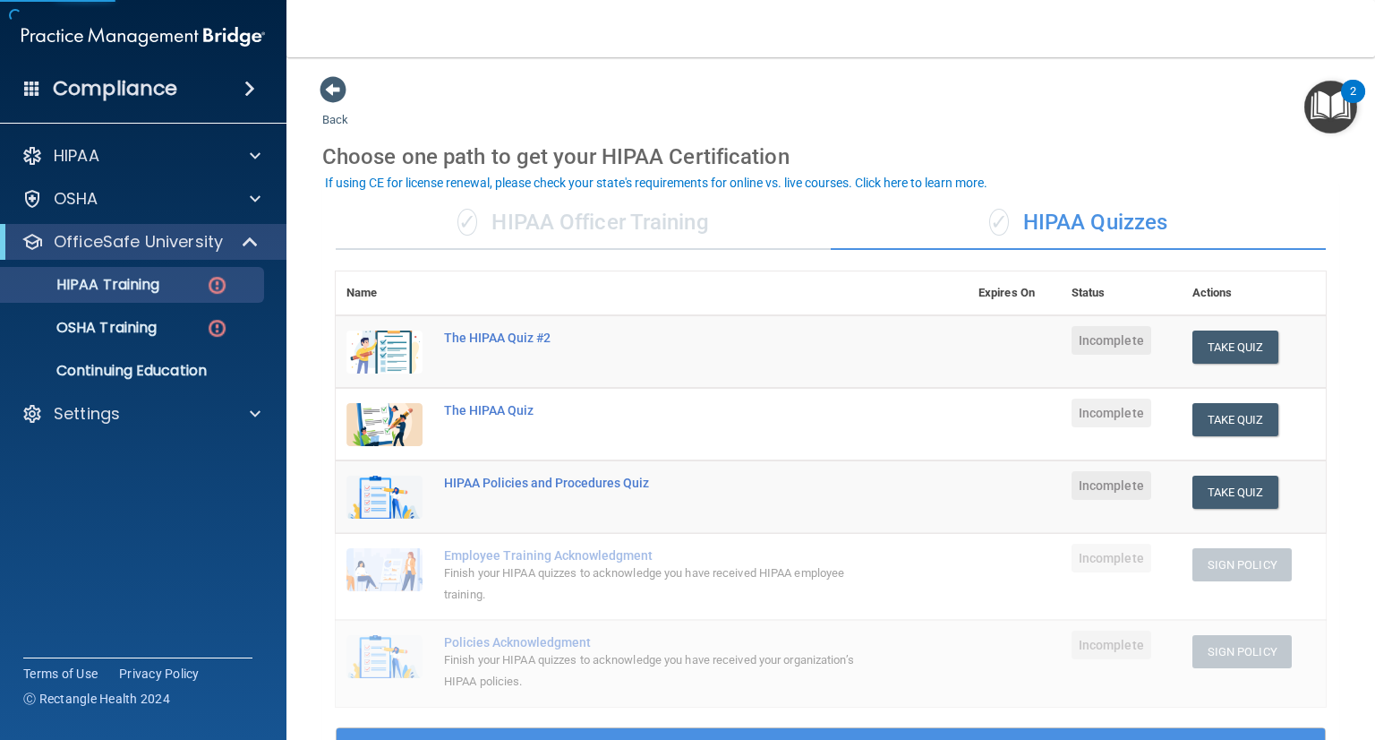
click at [580, 225] on div "✓ HIPAA Officer Training" at bounding box center [583, 223] width 495 height 54
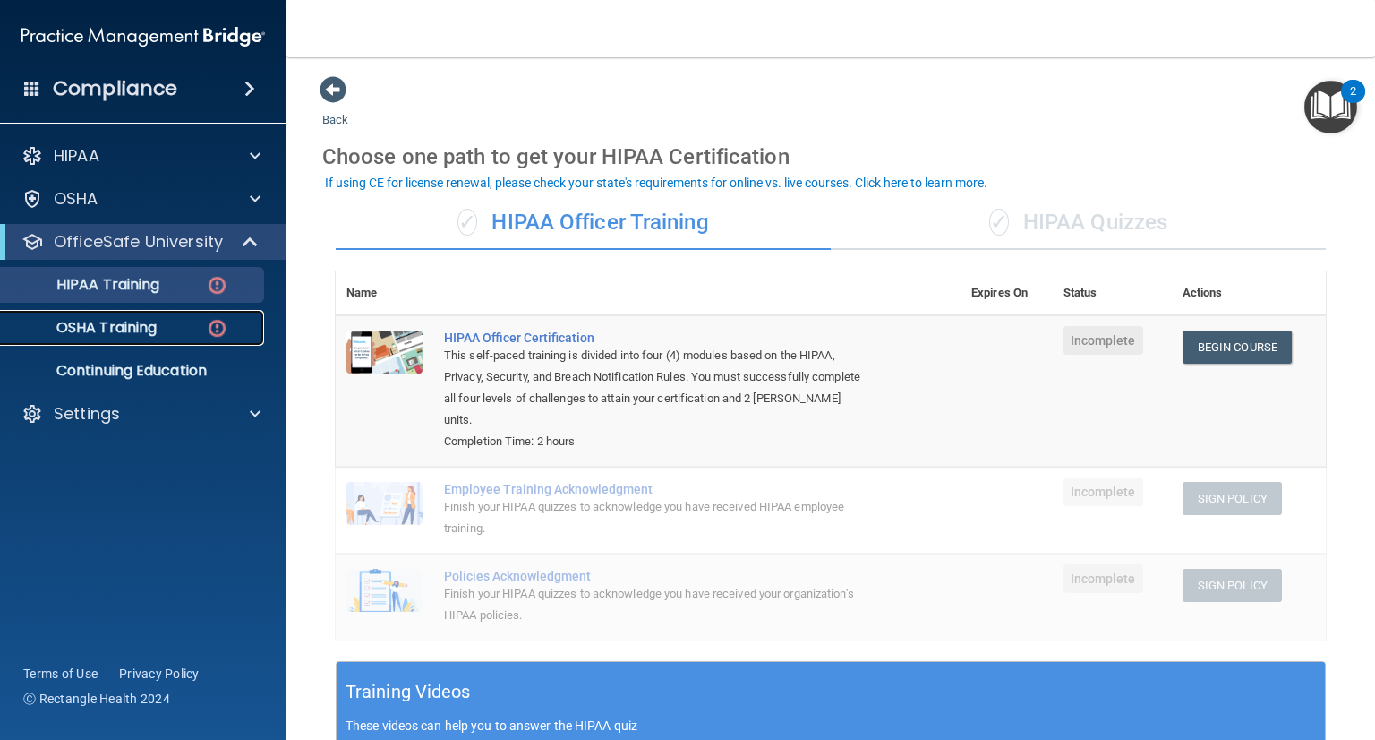
click at [91, 336] on p "OSHA Training" at bounding box center [84, 328] width 145 height 18
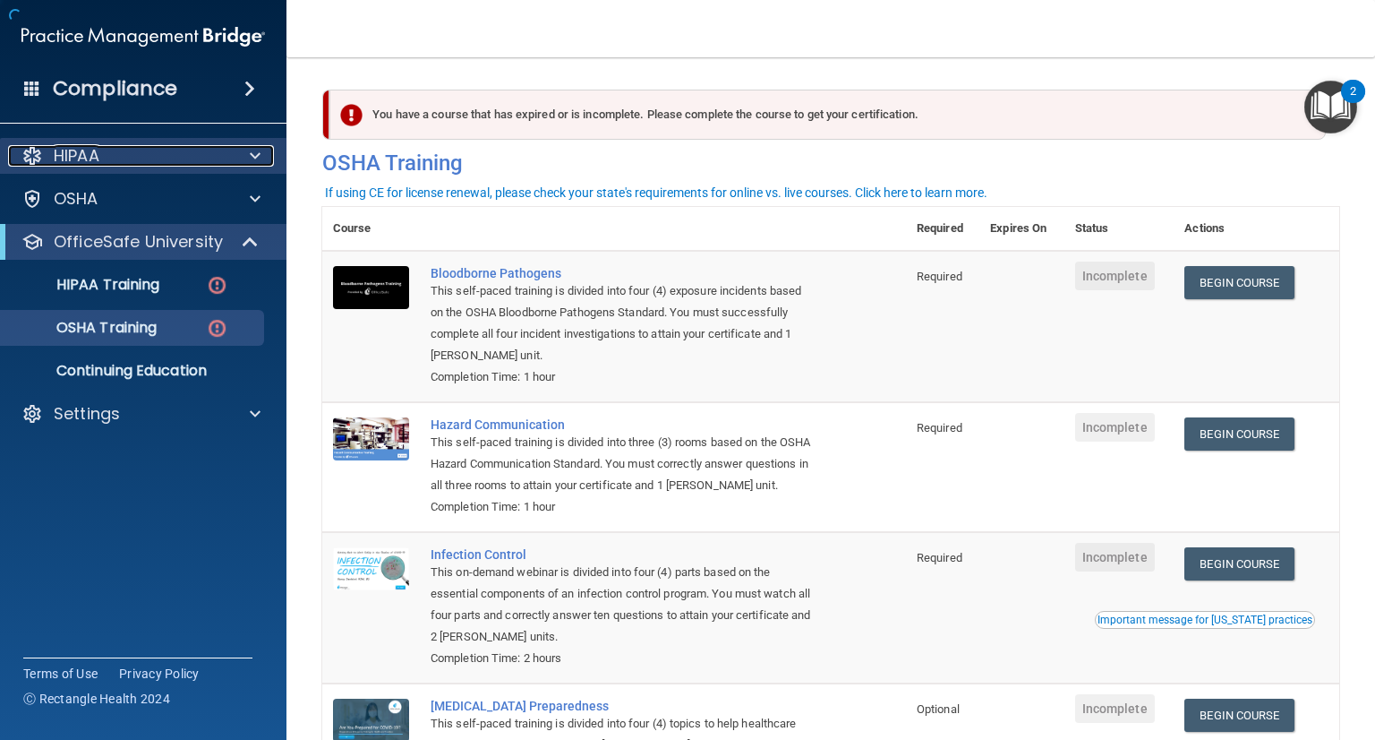
click at [155, 162] on div "HIPAA" at bounding box center [119, 155] width 222 height 21
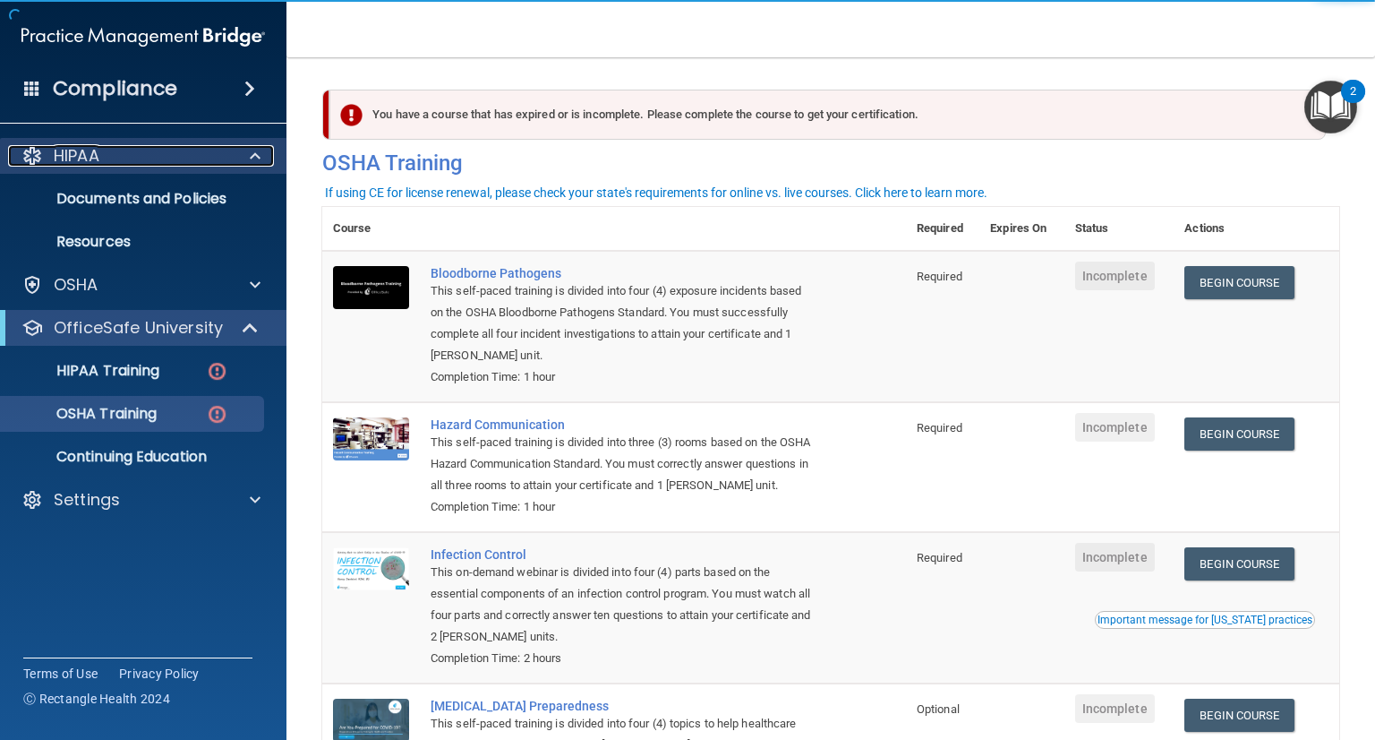
click at [178, 159] on div "HIPAA" at bounding box center [119, 155] width 222 height 21
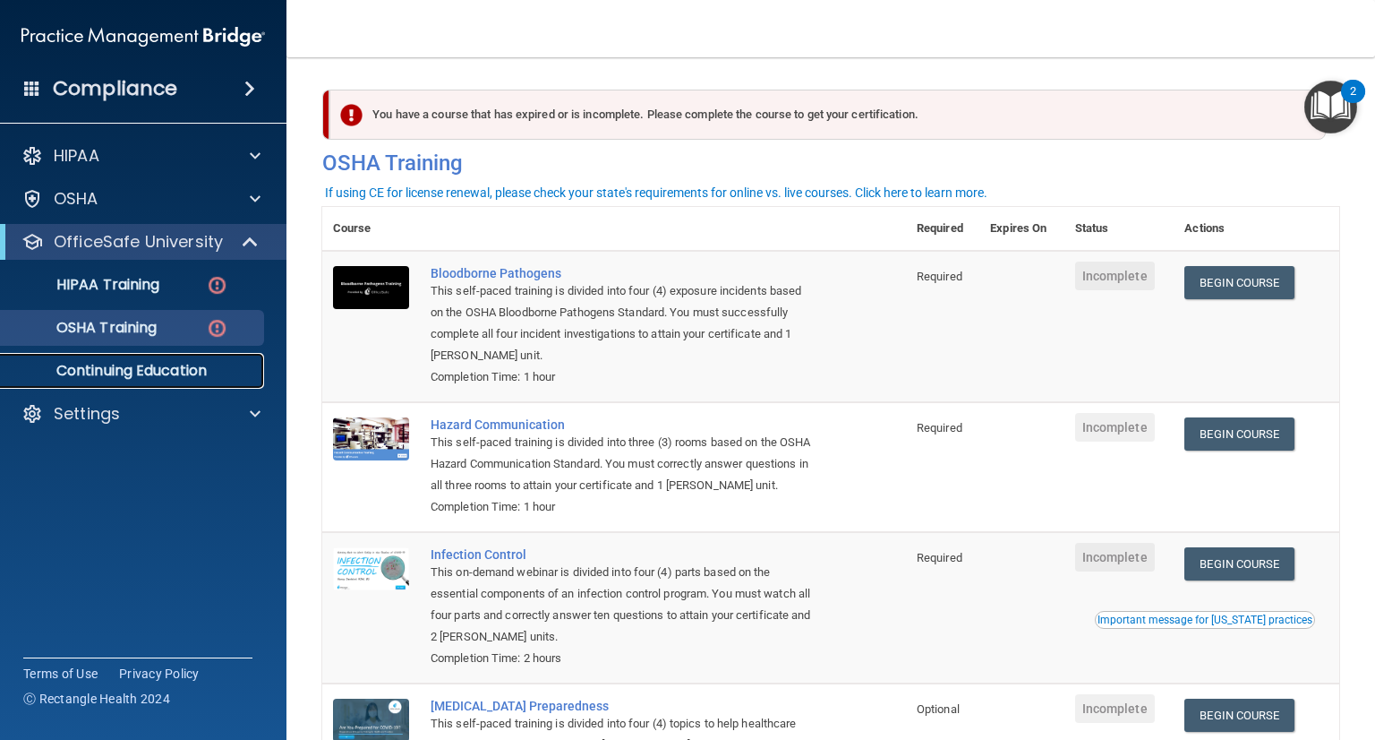
click at [133, 370] on p "Continuing Education" at bounding box center [134, 371] width 244 height 18
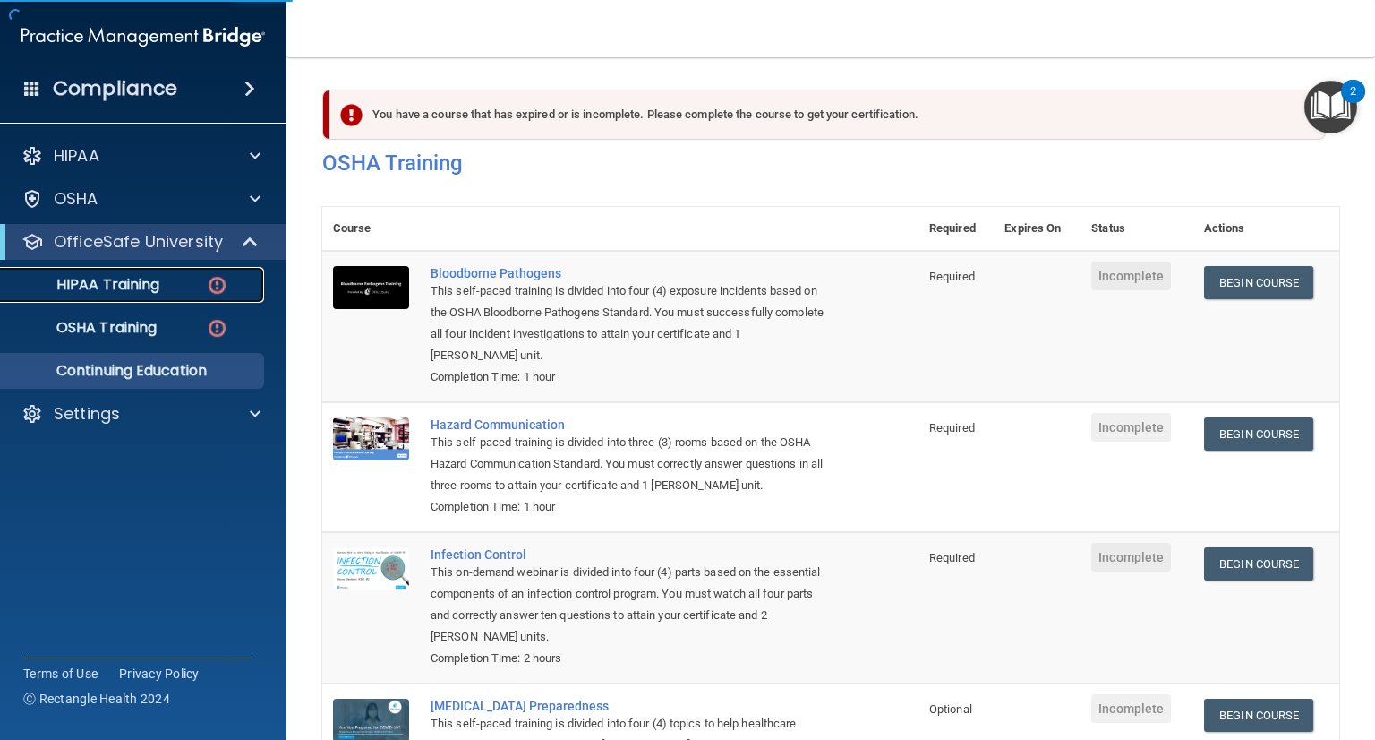
click at [133, 285] on p "HIPAA Training" at bounding box center [86, 285] width 148 height 18
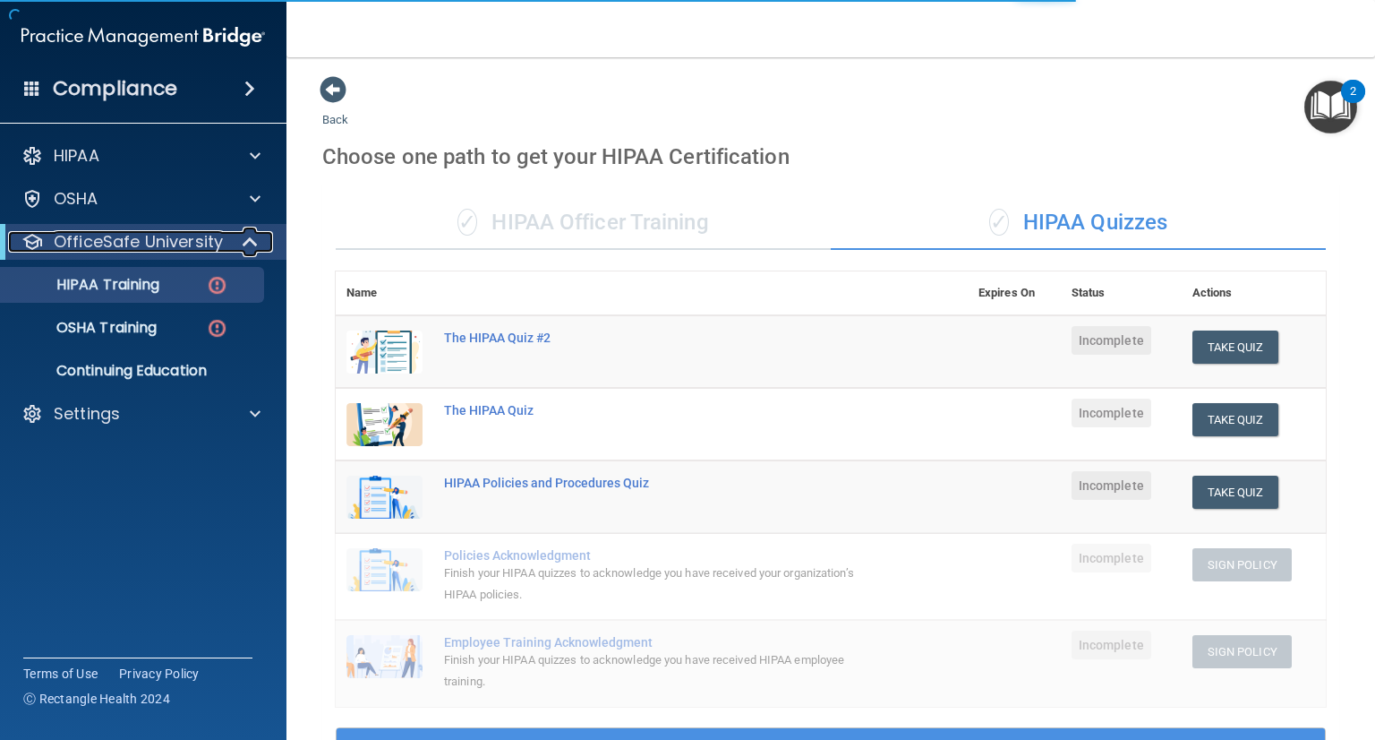
click at [124, 246] on p "OfficeSafe University" at bounding box center [138, 241] width 169 height 21
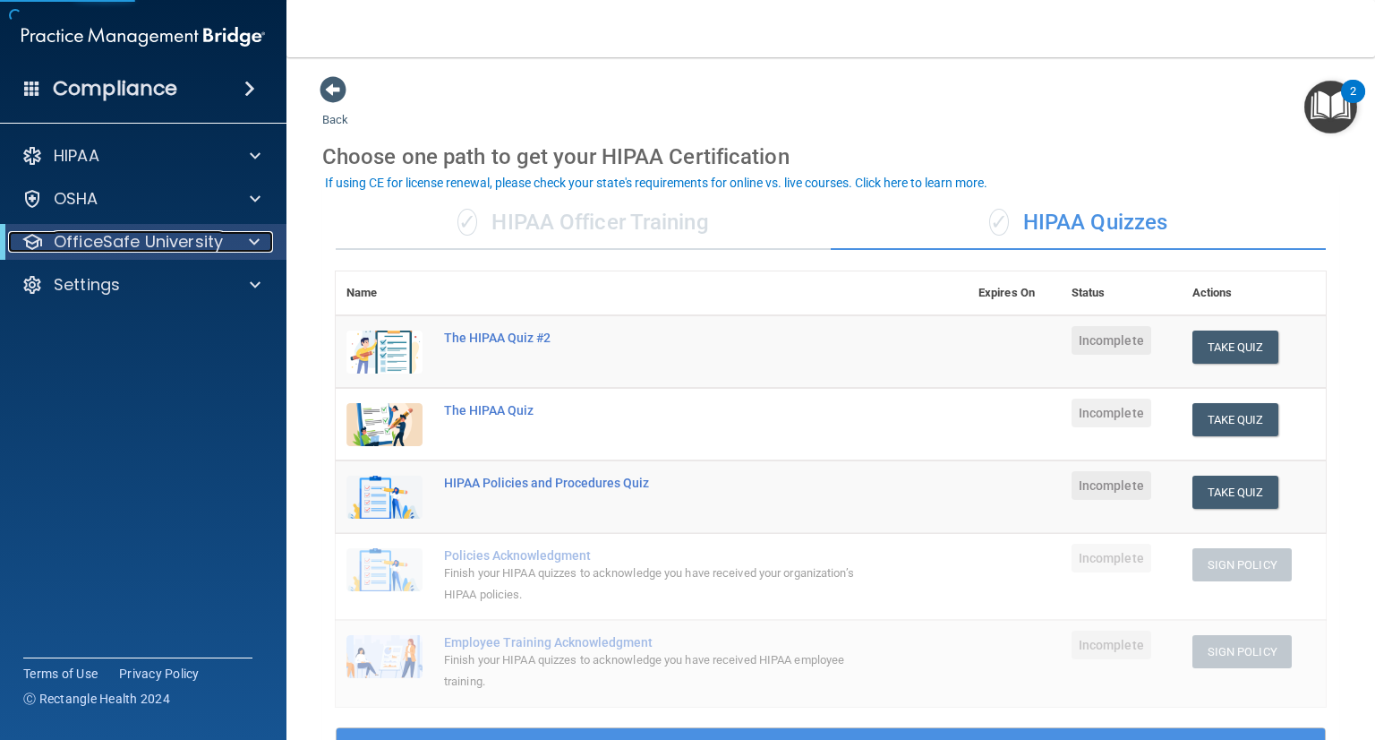
click at [124, 246] on p "OfficeSafe University" at bounding box center [138, 241] width 169 height 21
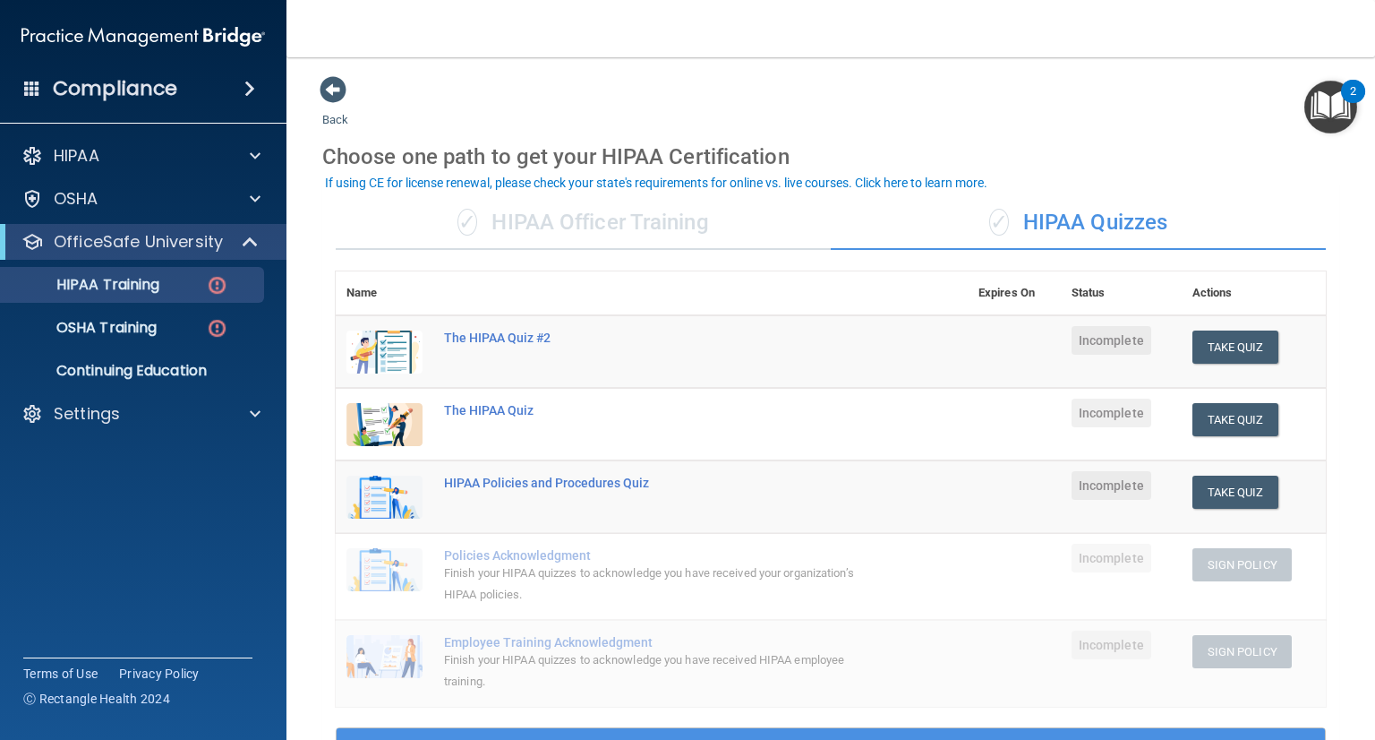
click at [590, 210] on div "✓ HIPAA Officer Training" at bounding box center [583, 223] width 495 height 54
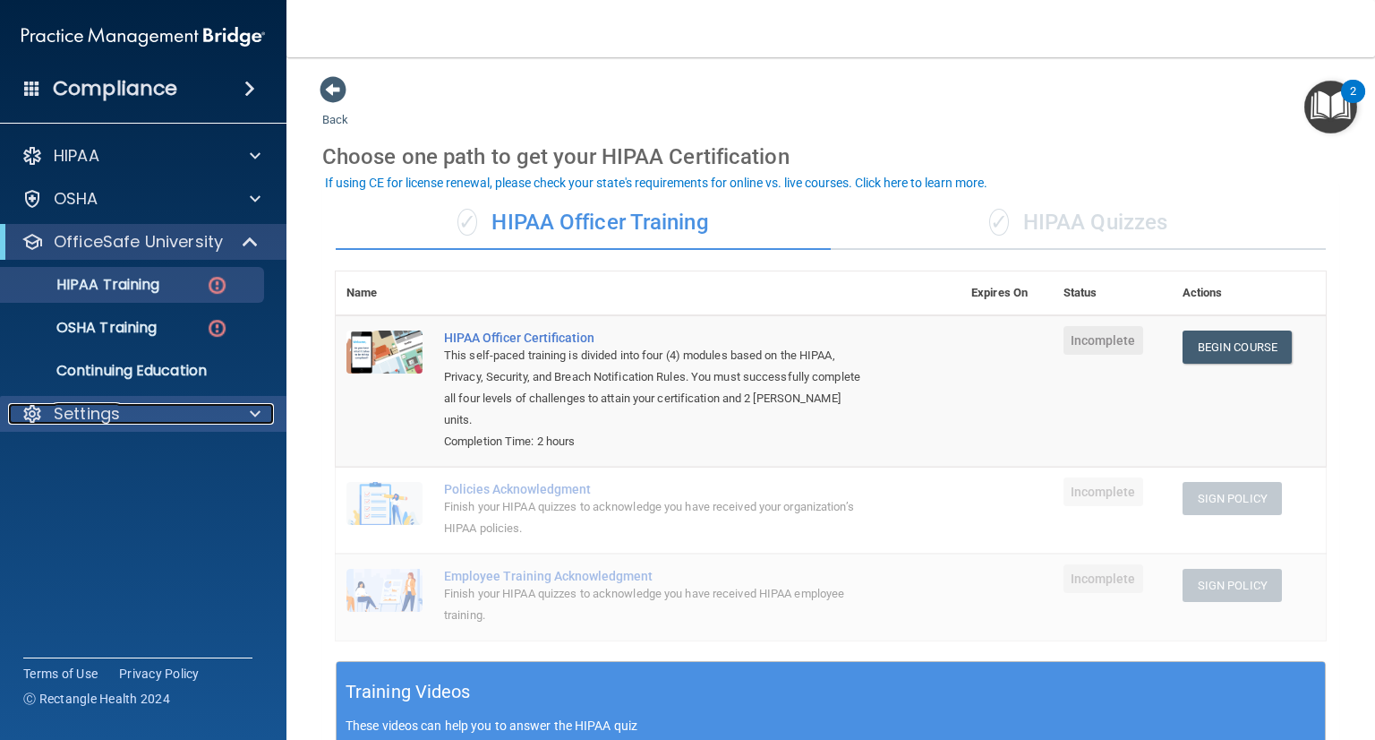
click at [202, 410] on div "Settings" at bounding box center [119, 413] width 222 height 21
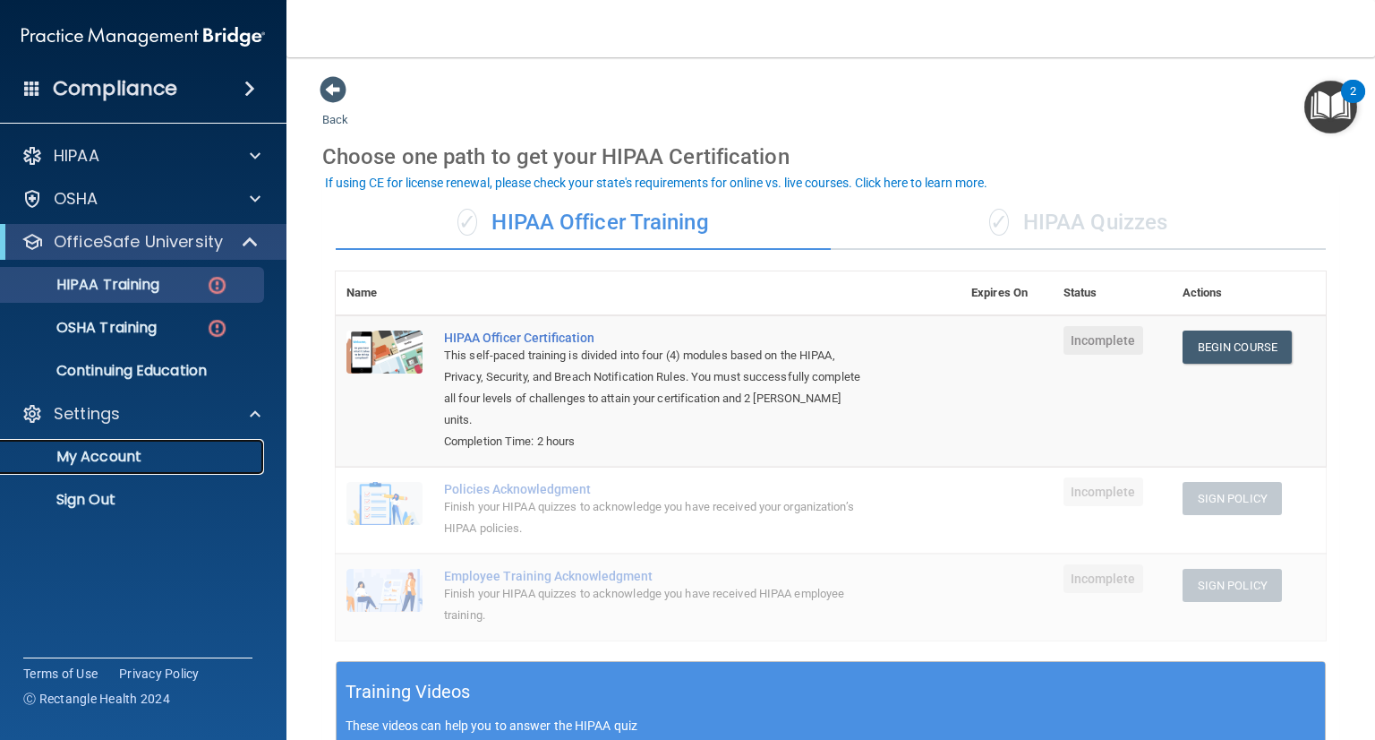
click at [126, 453] on p "My Account" at bounding box center [134, 457] width 244 height 18
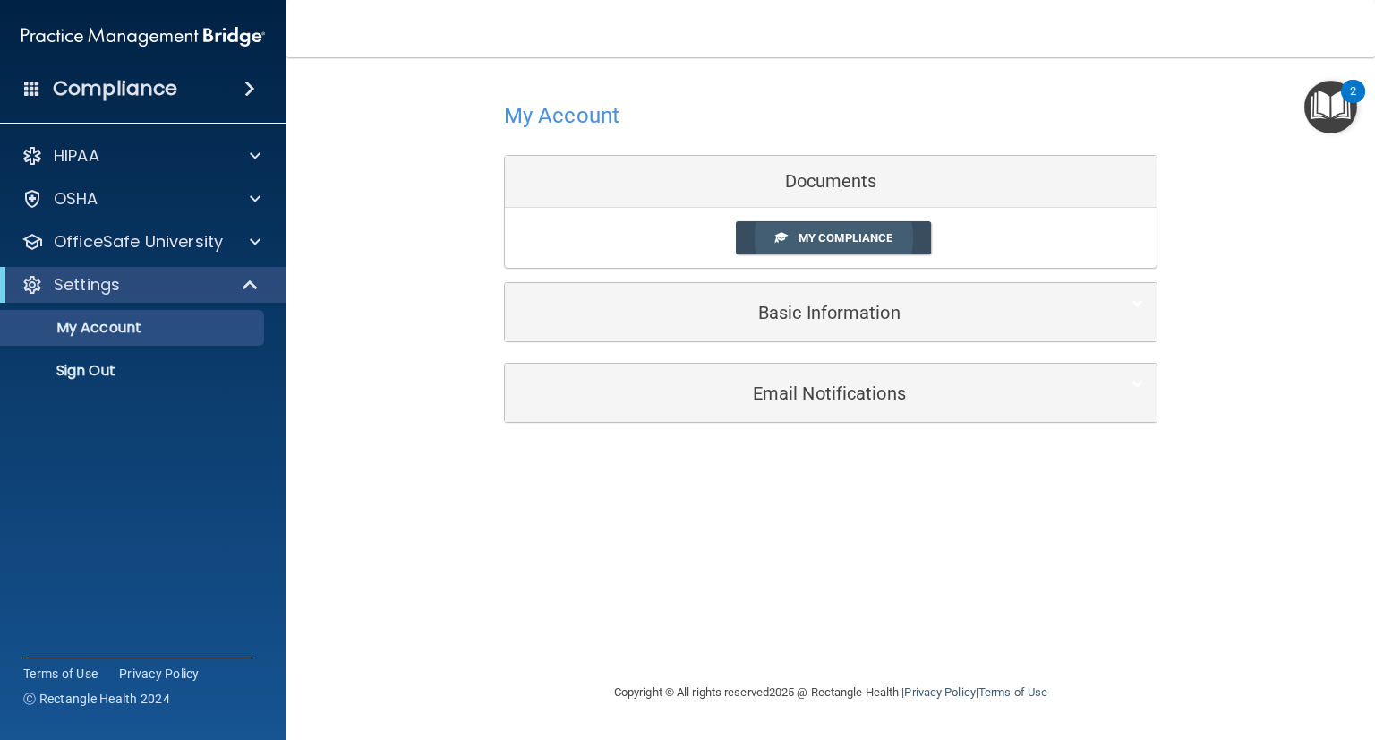
click at [894, 238] on link "My Compliance" at bounding box center [834, 237] width 196 height 33
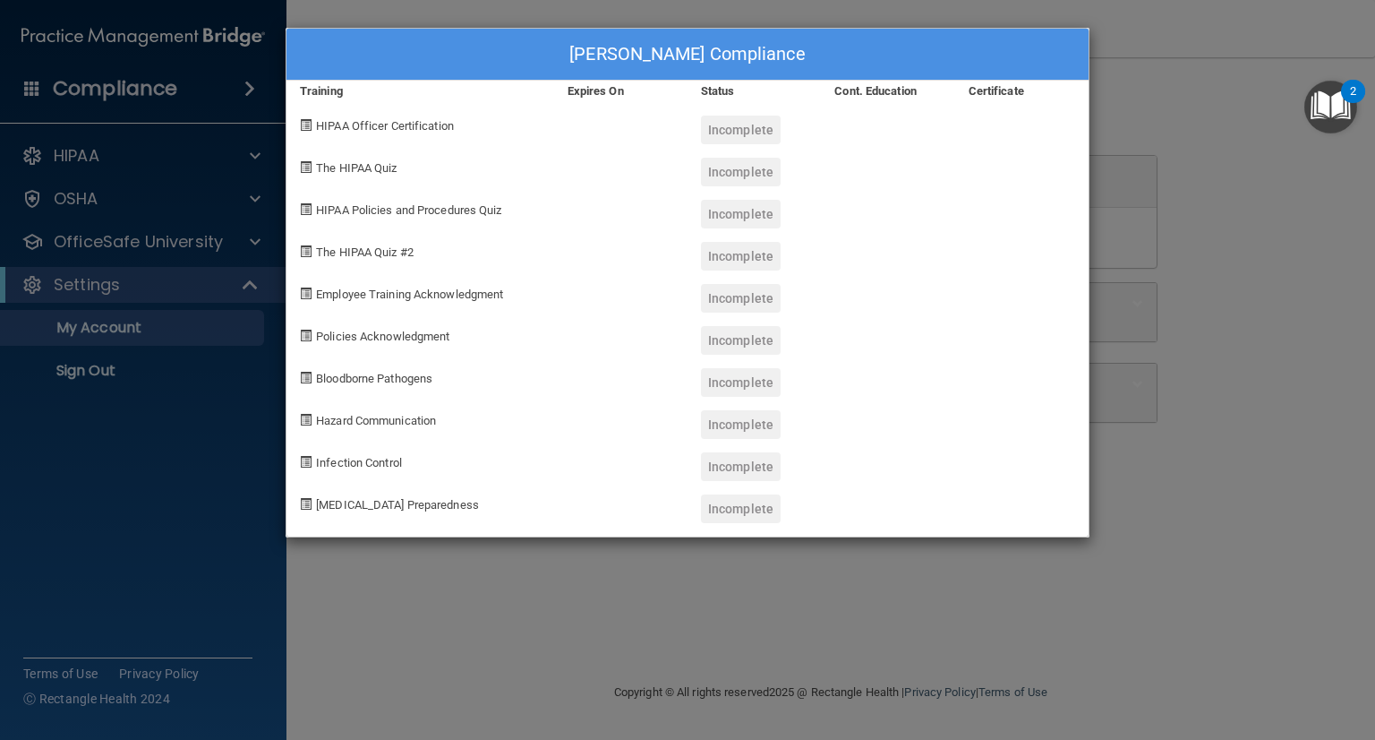
click at [934, 576] on div "Chesley Stanley's Compliance Training Expires On Status Cont. Education Certifi…" at bounding box center [687, 370] width 1375 height 740
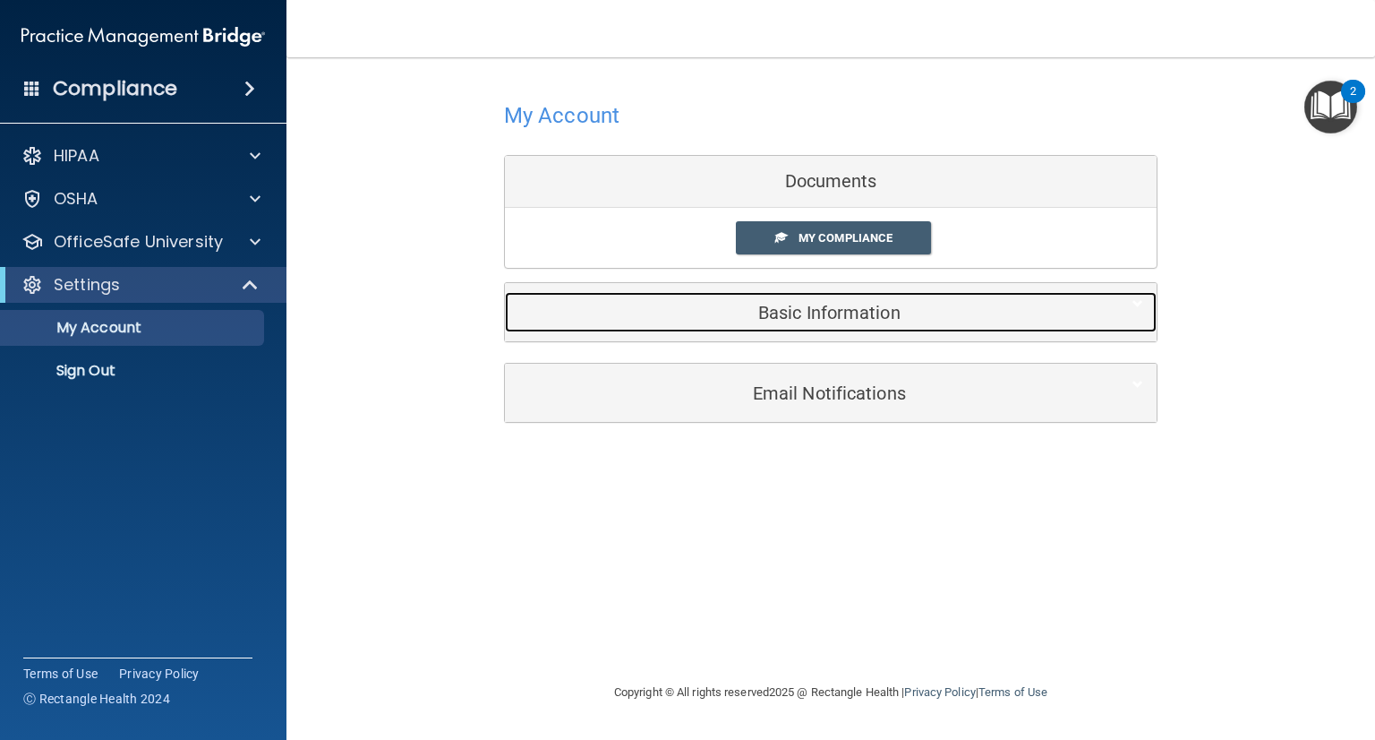
click at [867, 305] on h5 "Basic Information" at bounding box center [803, 313] width 570 height 20
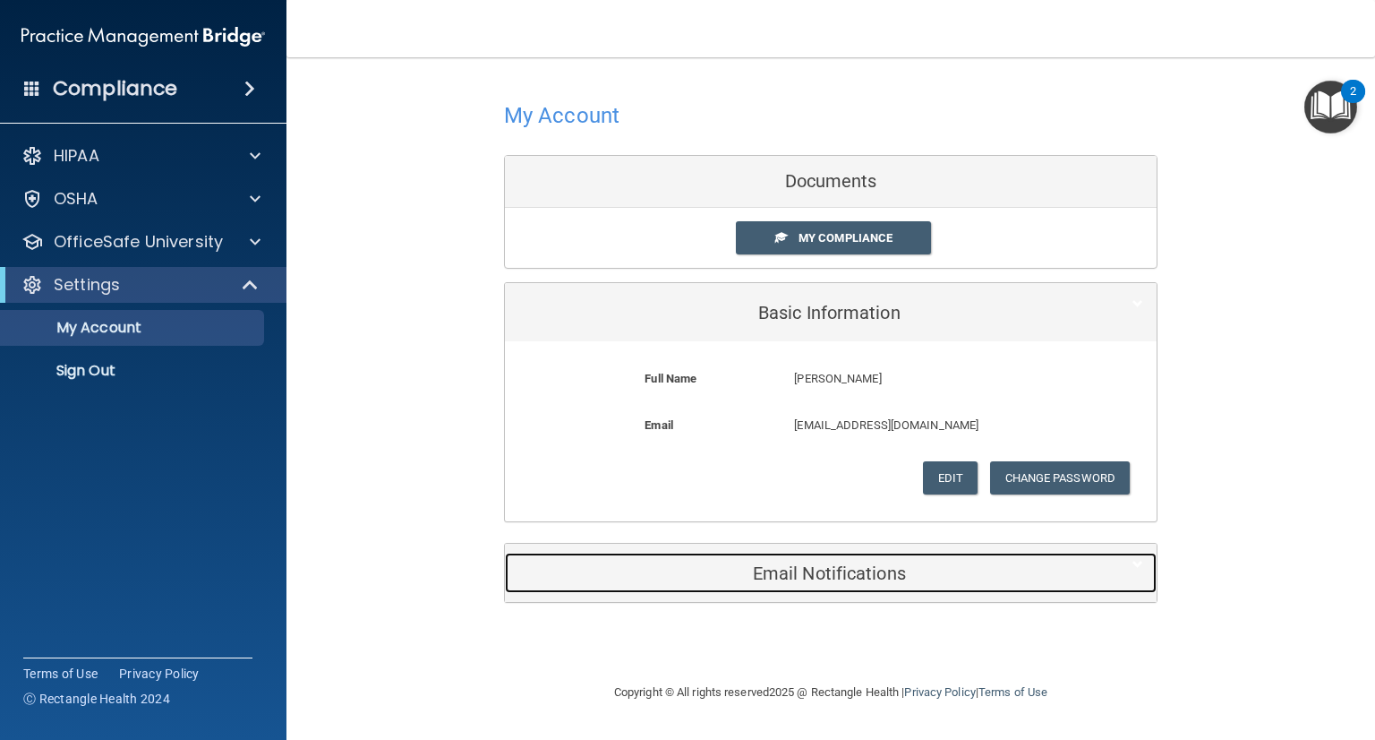
click at [888, 579] on h5 "Email Notifications" at bounding box center [803, 573] width 570 height 20
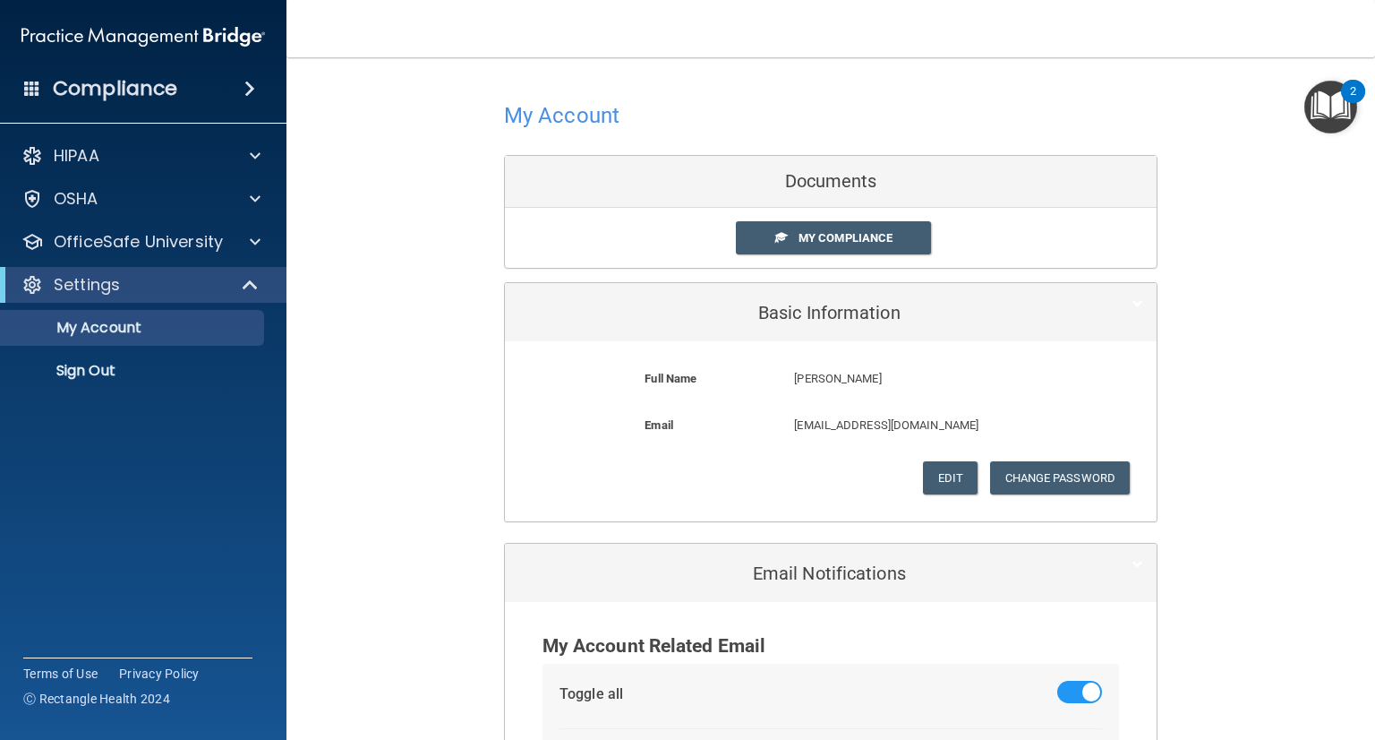
click at [176, 94] on div "Compliance" at bounding box center [143, 88] width 287 height 39
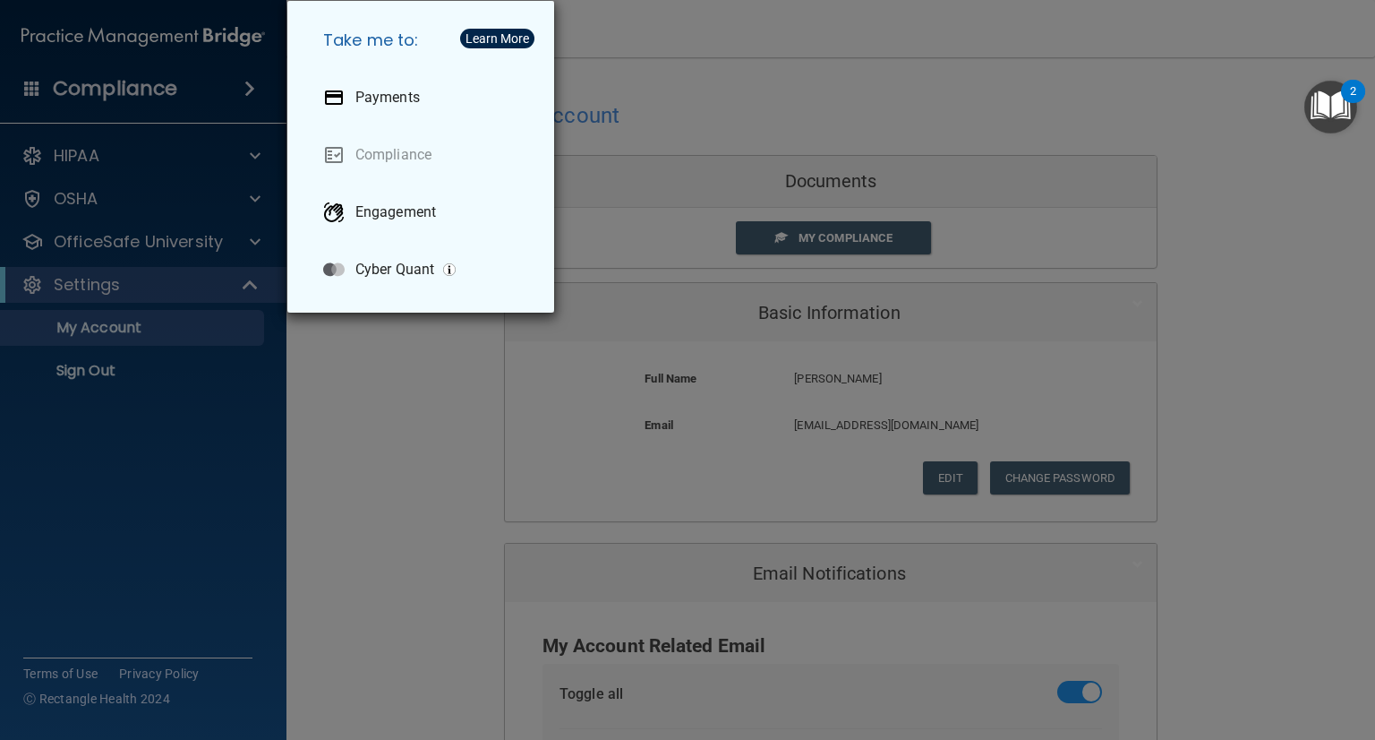
click at [123, 356] on div "Take me to: Payments Compliance Engagement Cyber Quant" at bounding box center [687, 370] width 1375 height 740
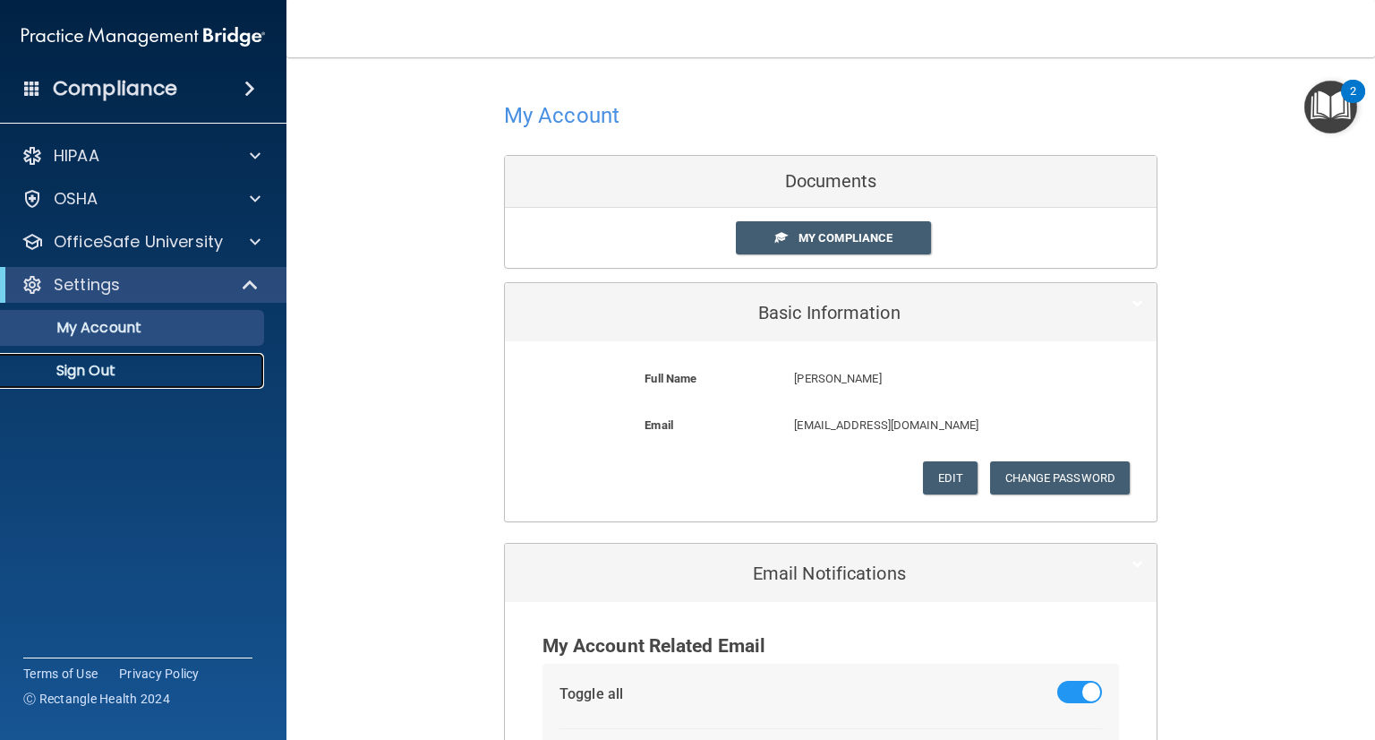
click at [121, 359] on link "Sign Out" at bounding box center [123, 371] width 282 height 36
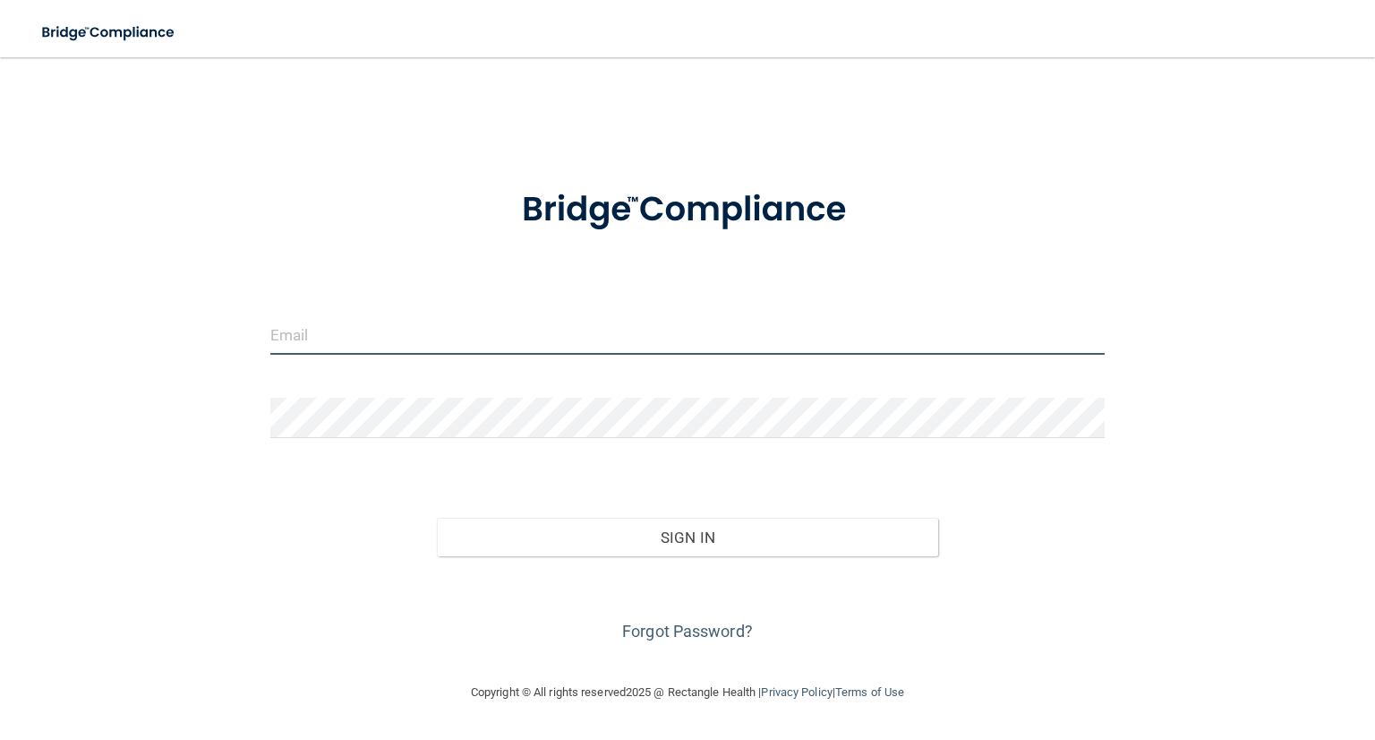
click at [549, 337] on input "email" at bounding box center [687, 334] width 835 height 40
type input "[EMAIL_ADDRESS][DOMAIN_NAME]"
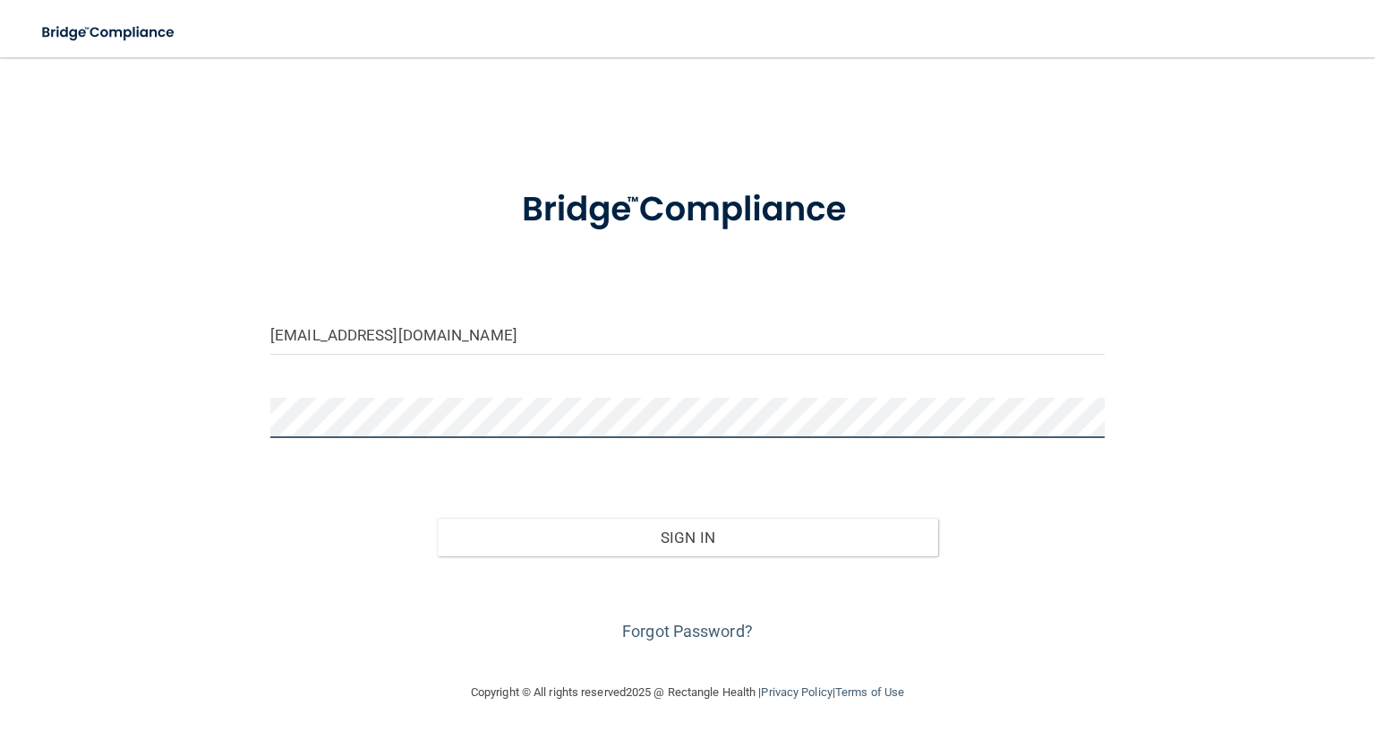
click at [437, 518] on button "Sign In" at bounding box center [687, 537] width 501 height 39
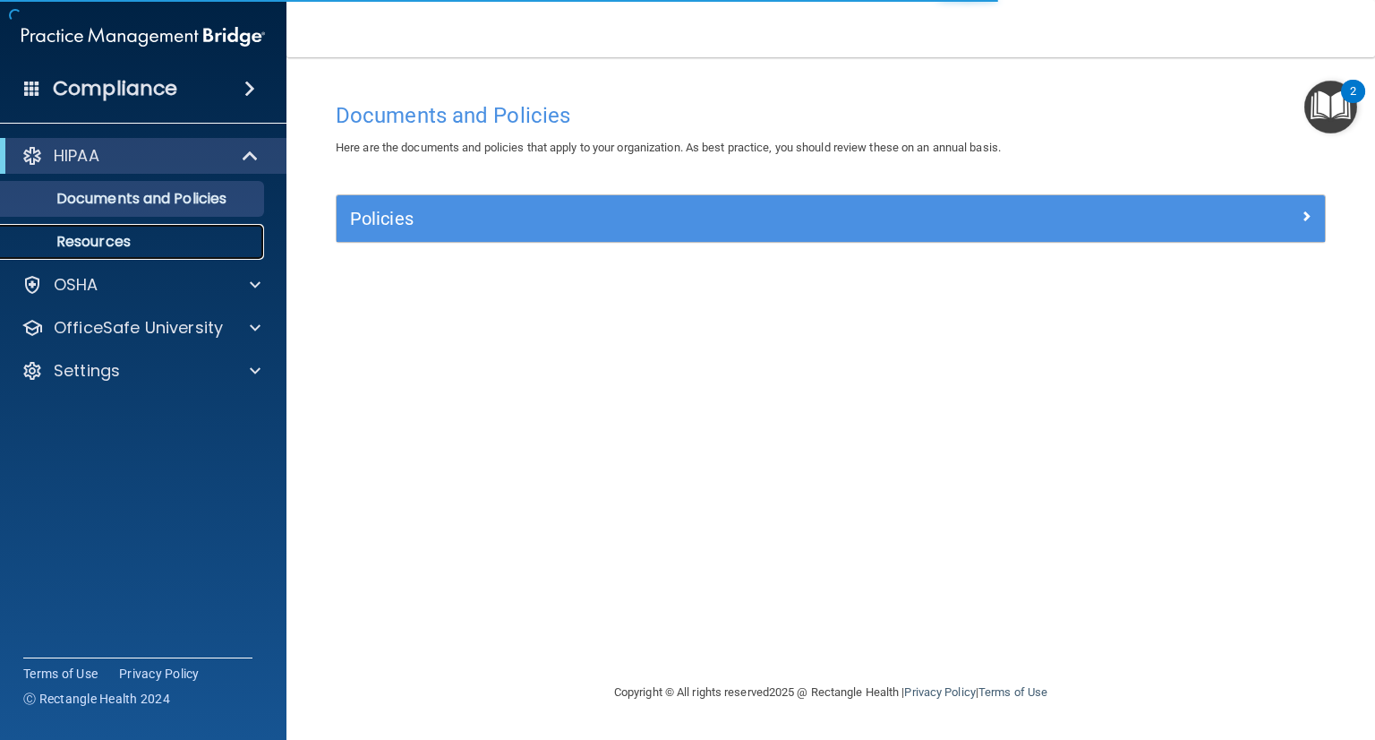
click at [208, 245] on p "Resources" at bounding box center [134, 242] width 244 height 18
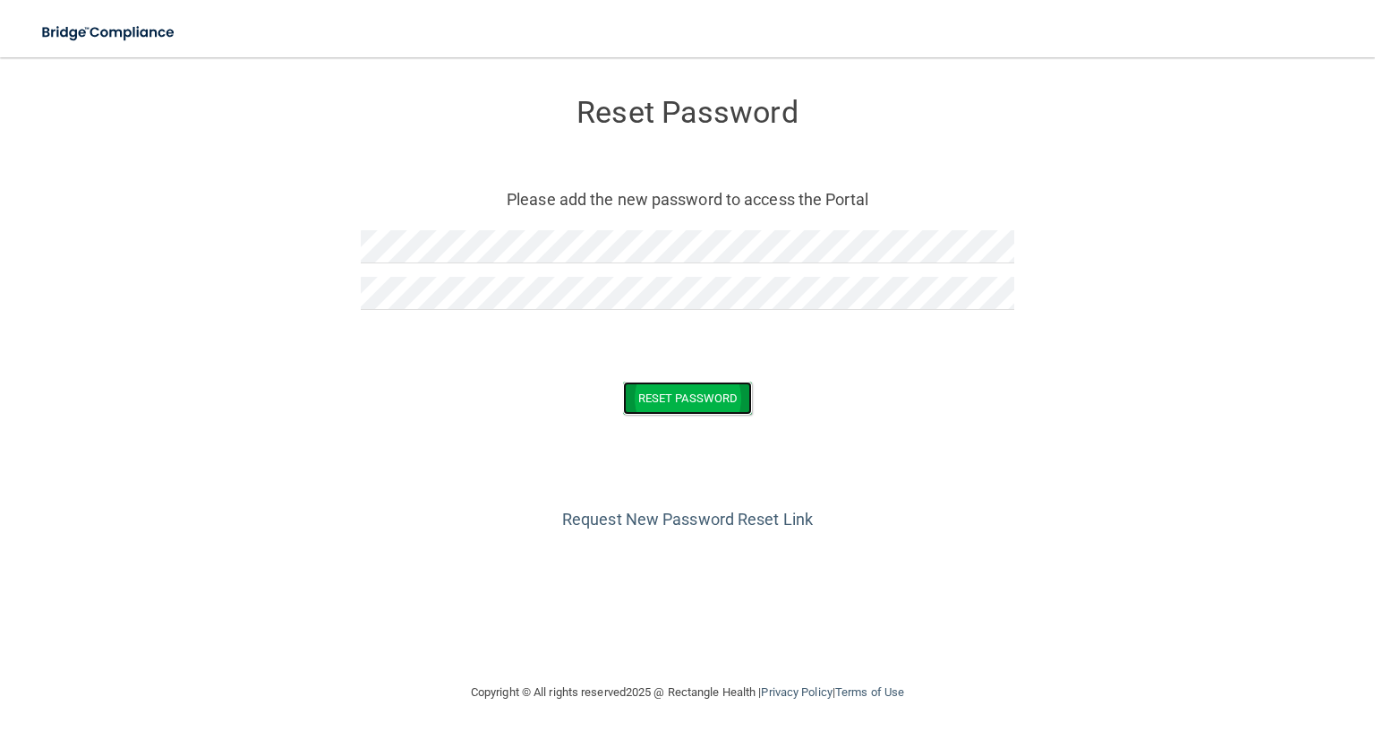
click at [651, 395] on button "Reset Password" at bounding box center [687, 397] width 129 height 33
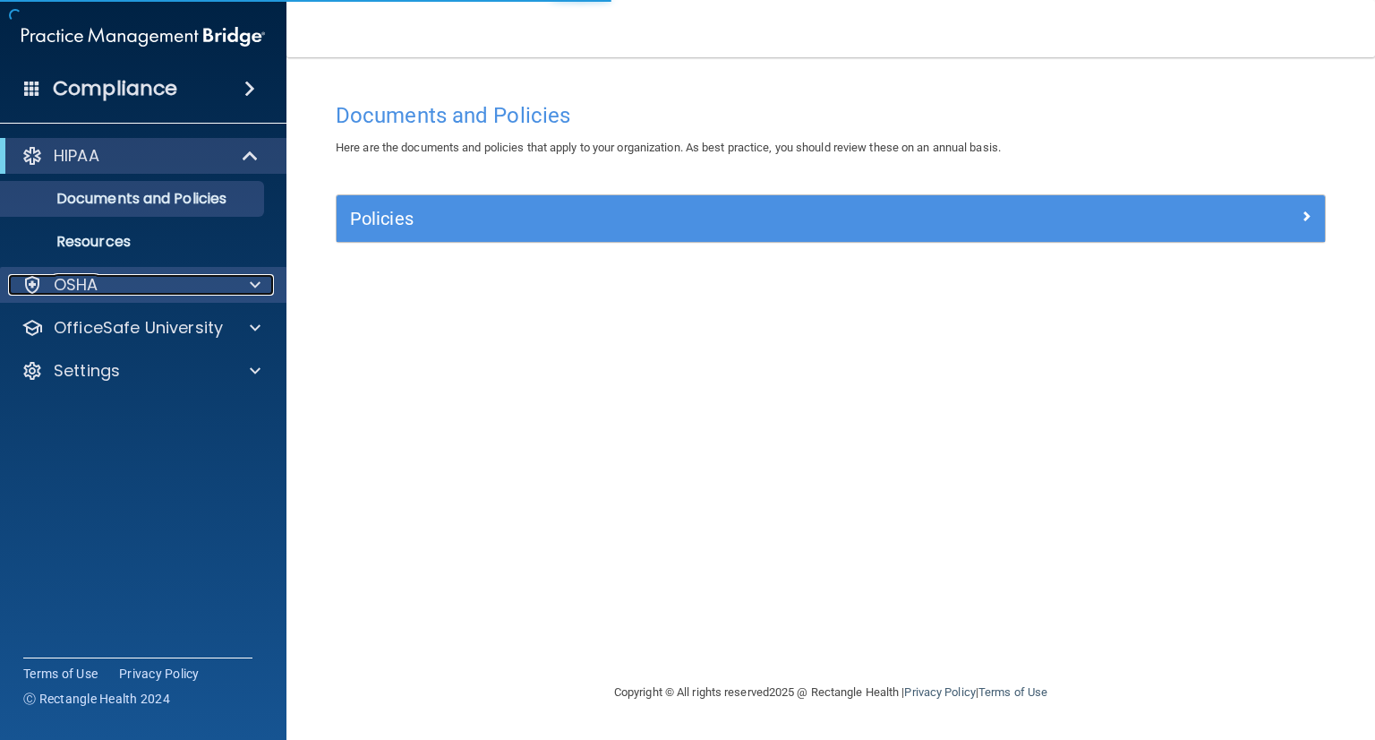
click at [95, 291] on p "OSHA" at bounding box center [76, 284] width 45 height 21
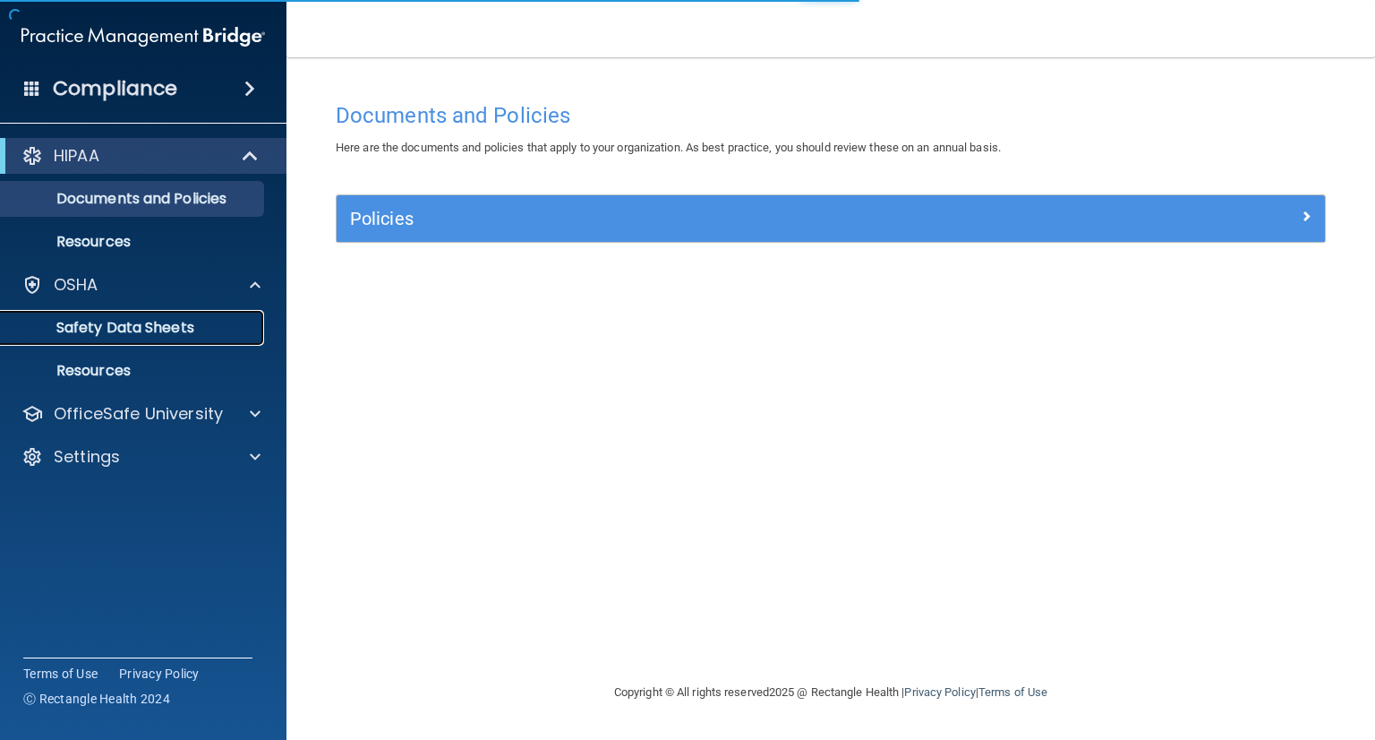
click at [133, 323] on p "Safety Data Sheets" at bounding box center [134, 328] width 244 height 18
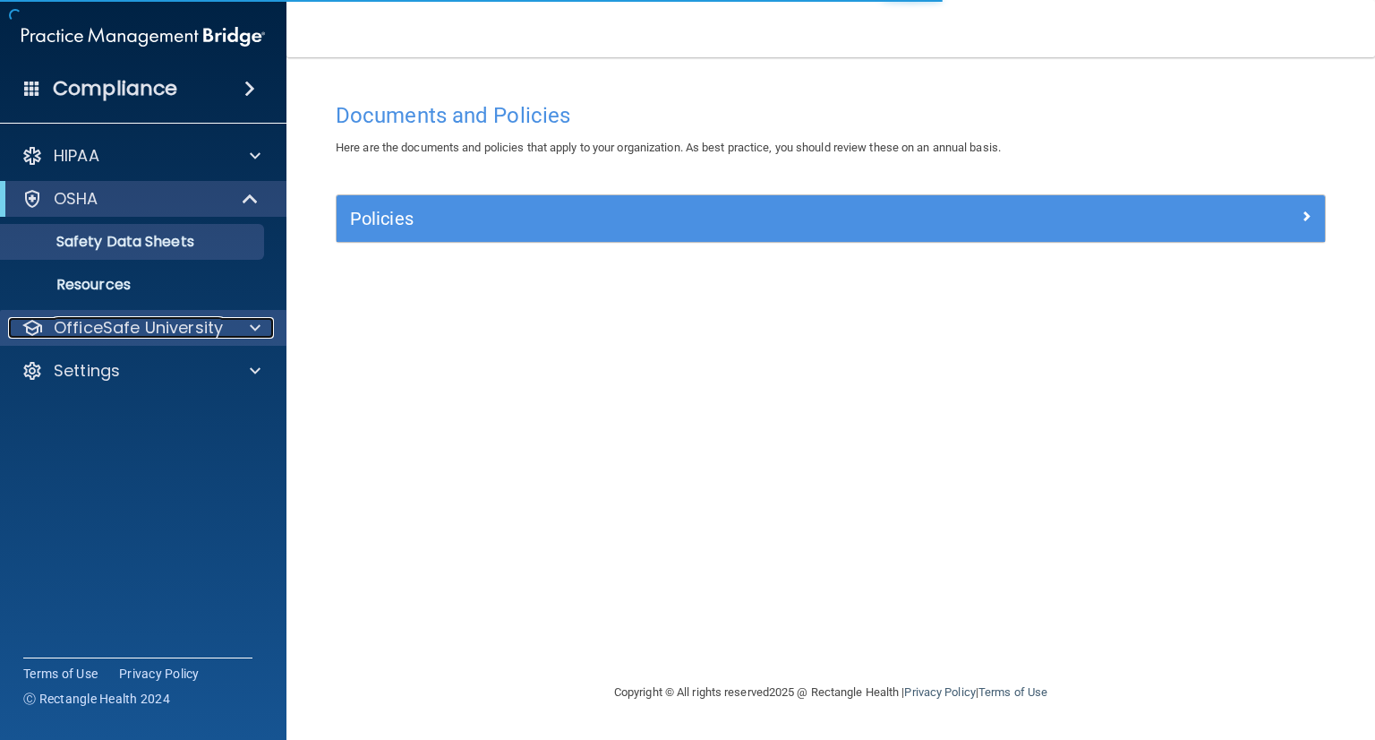
click at [130, 327] on p "OfficeSafe University" at bounding box center [138, 327] width 169 height 21
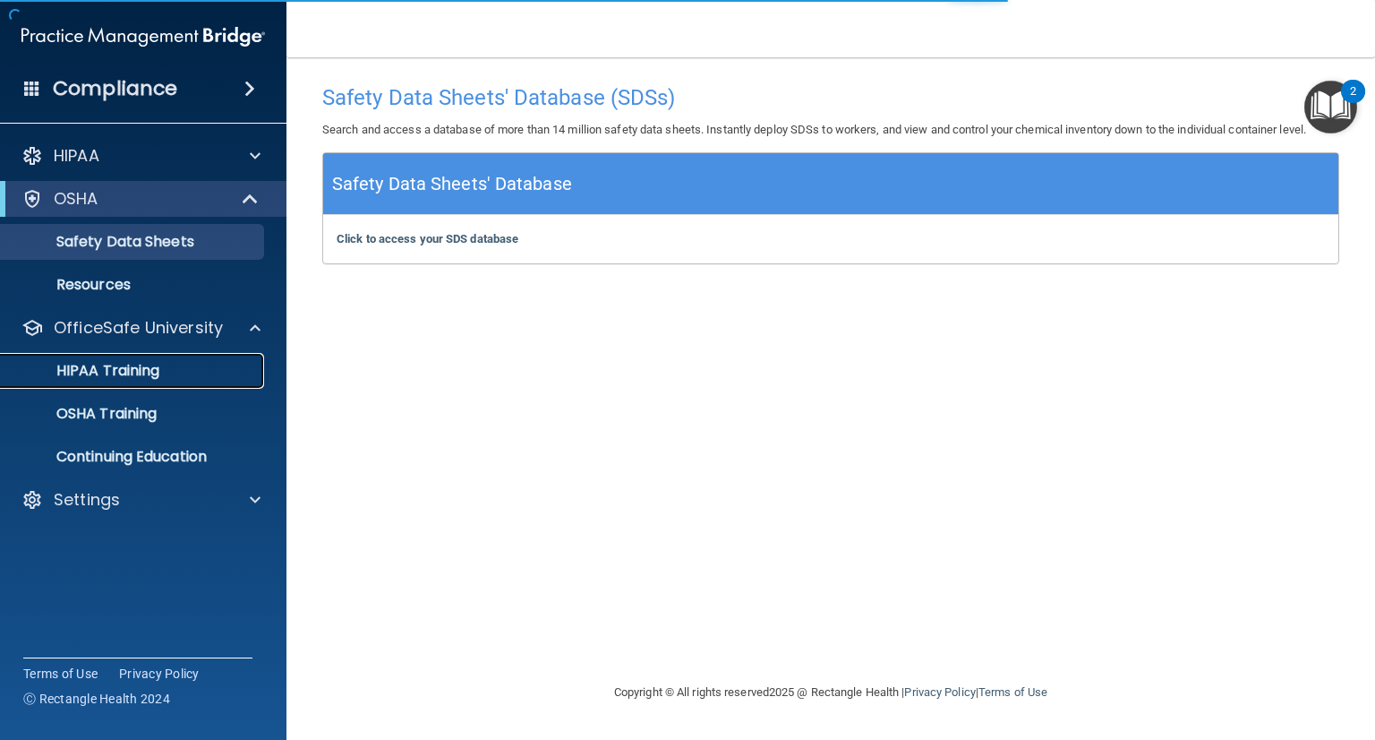
click at [137, 373] on p "HIPAA Training" at bounding box center [86, 371] width 148 height 18
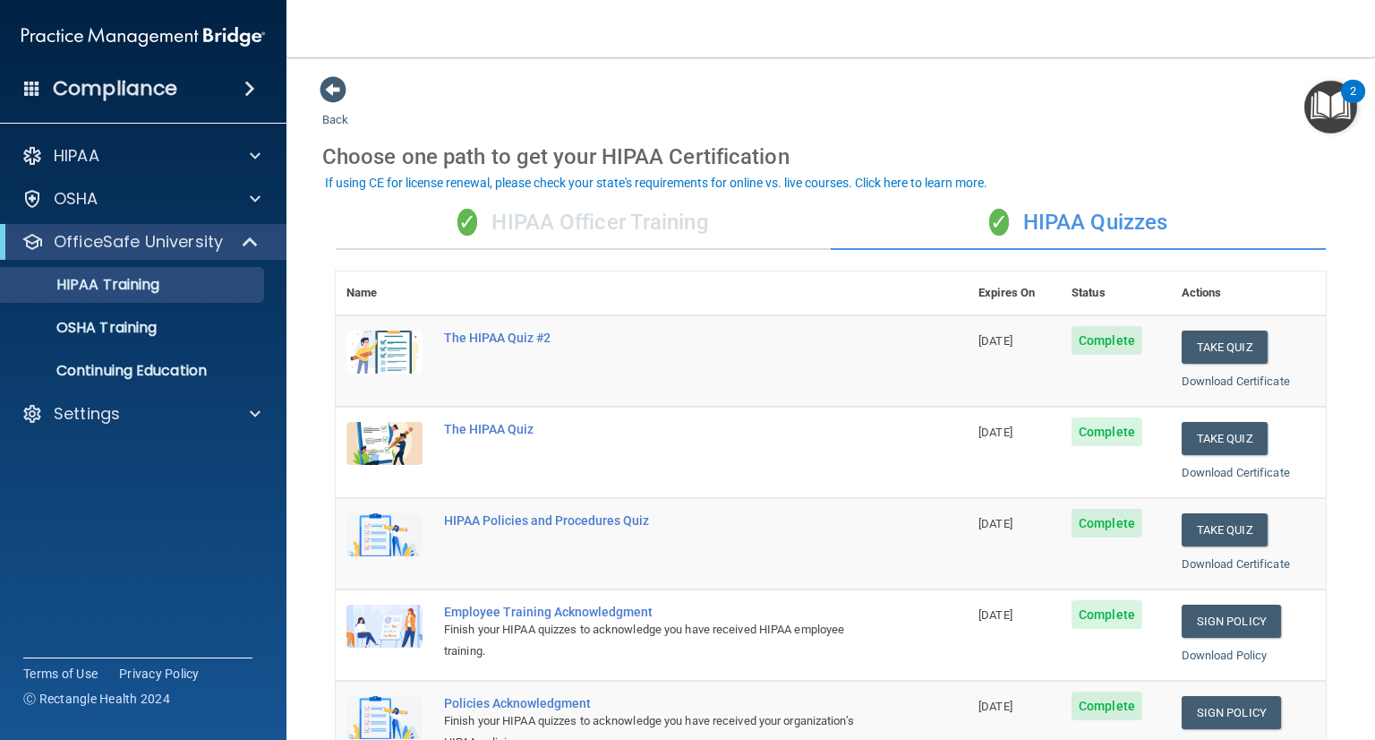
click at [108, 11] on div "Compliance" at bounding box center [143, 54] width 251 height 108
click at [134, 406] on div "Settings" at bounding box center [119, 413] width 222 height 21
click at [150, 452] on p "My Account" at bounding box center [134, 457] width 244 height 18
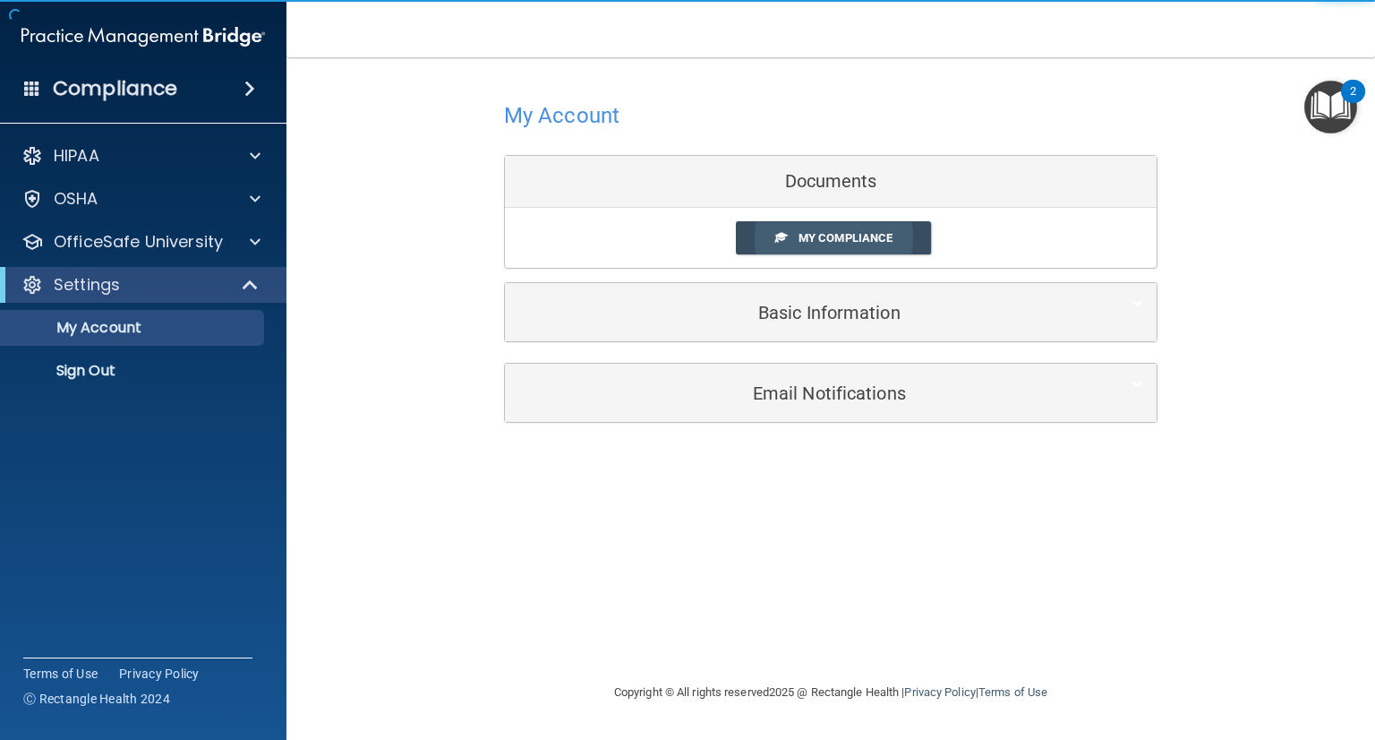
click at [810, 236] on span "My Compliance" at bounding box center [846, 237] width 94 height 13
